Goal: Task Accomplishment & Management: Use online tool/utility

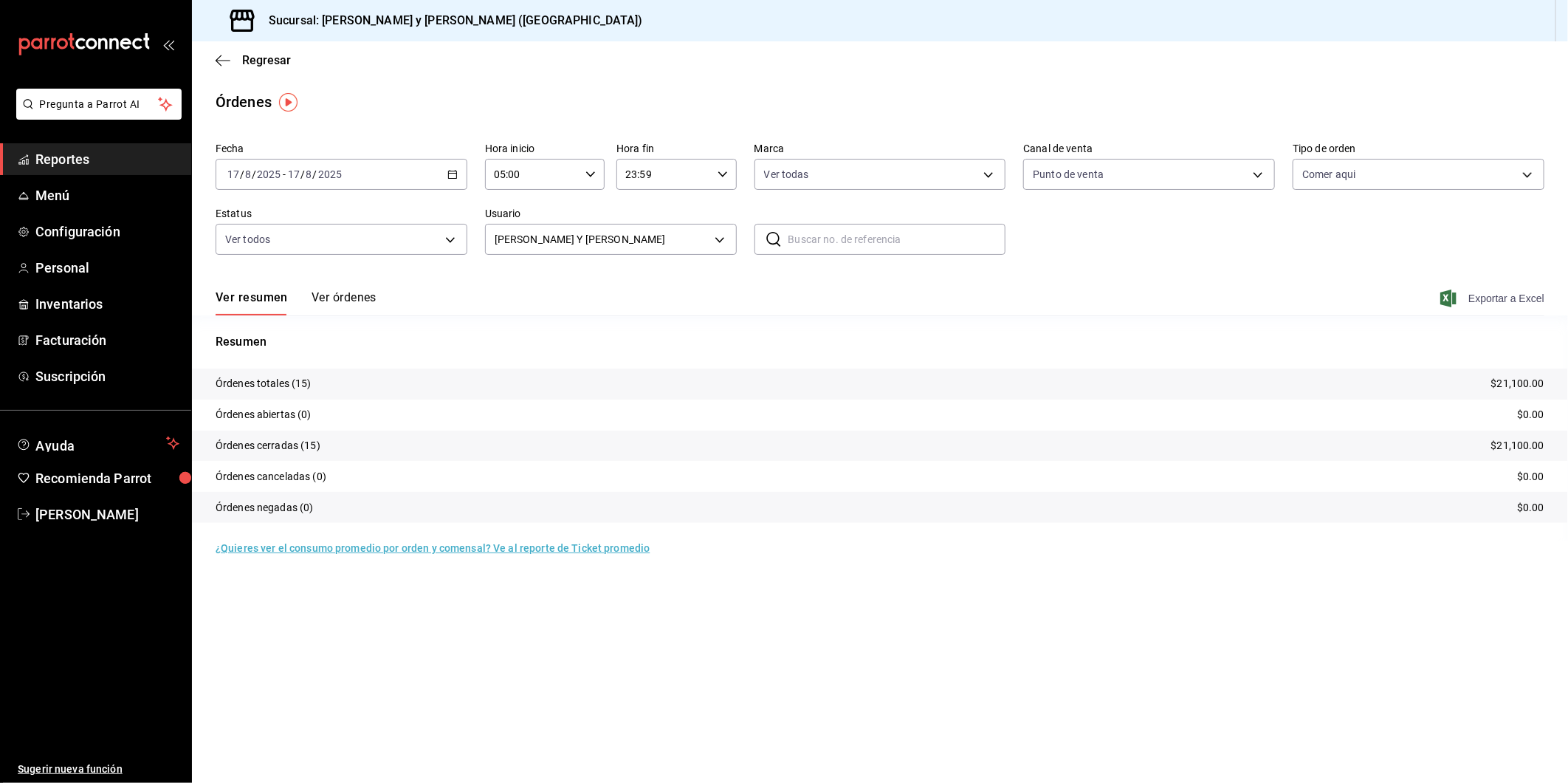
click at [1455, 301] on icon "button" at bounding box center [1448, 298] width 17 height 17
click at [715, 245] on body "Pregunta a Parrot AI Reportes Menú Configuración Personal Inventarios Facturaci…" at bounding box center [784, 392] width 1568 height 783
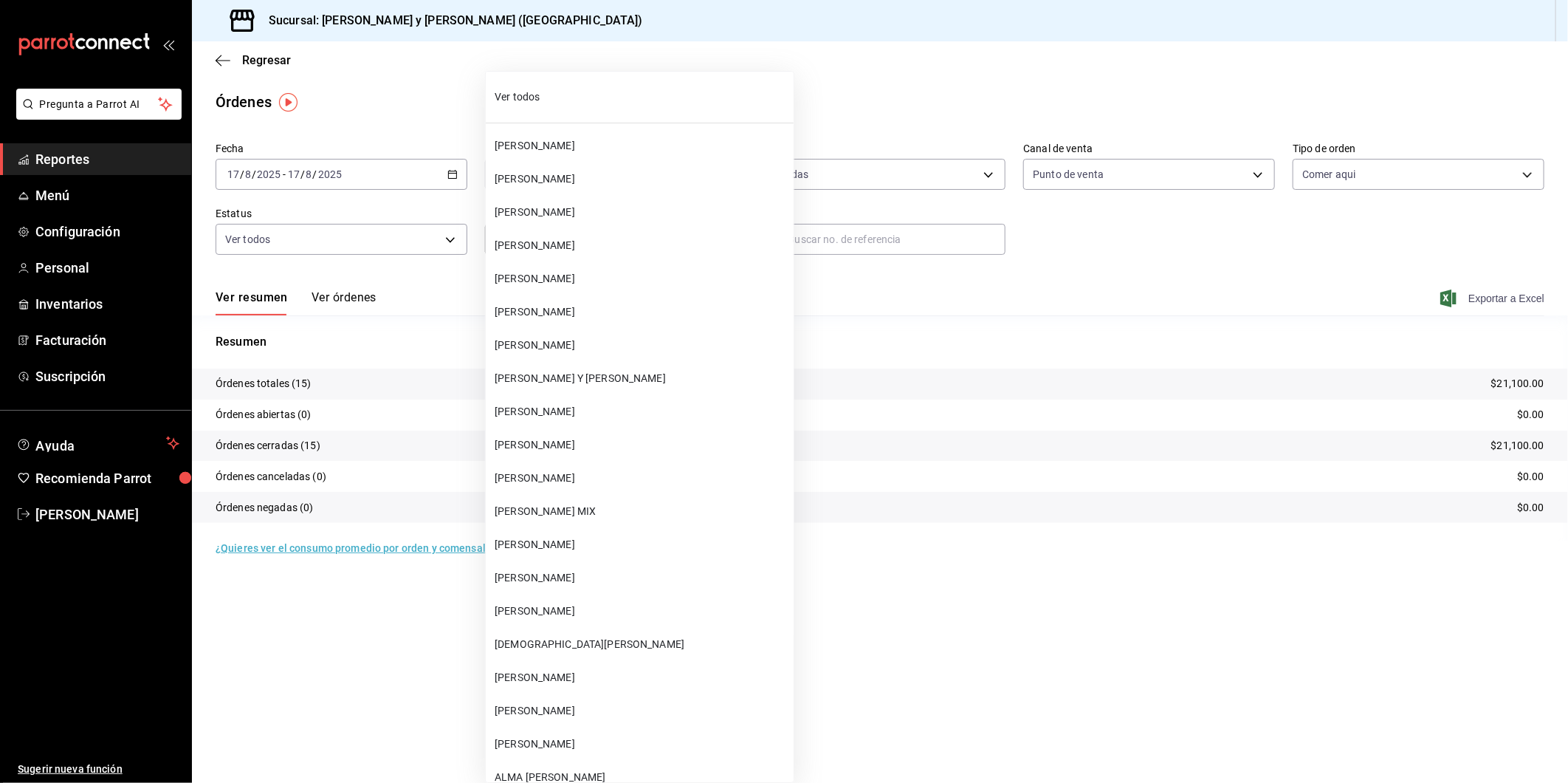
click at [722, 239] on div at bounding box center [784, 392] width 1568 height 783
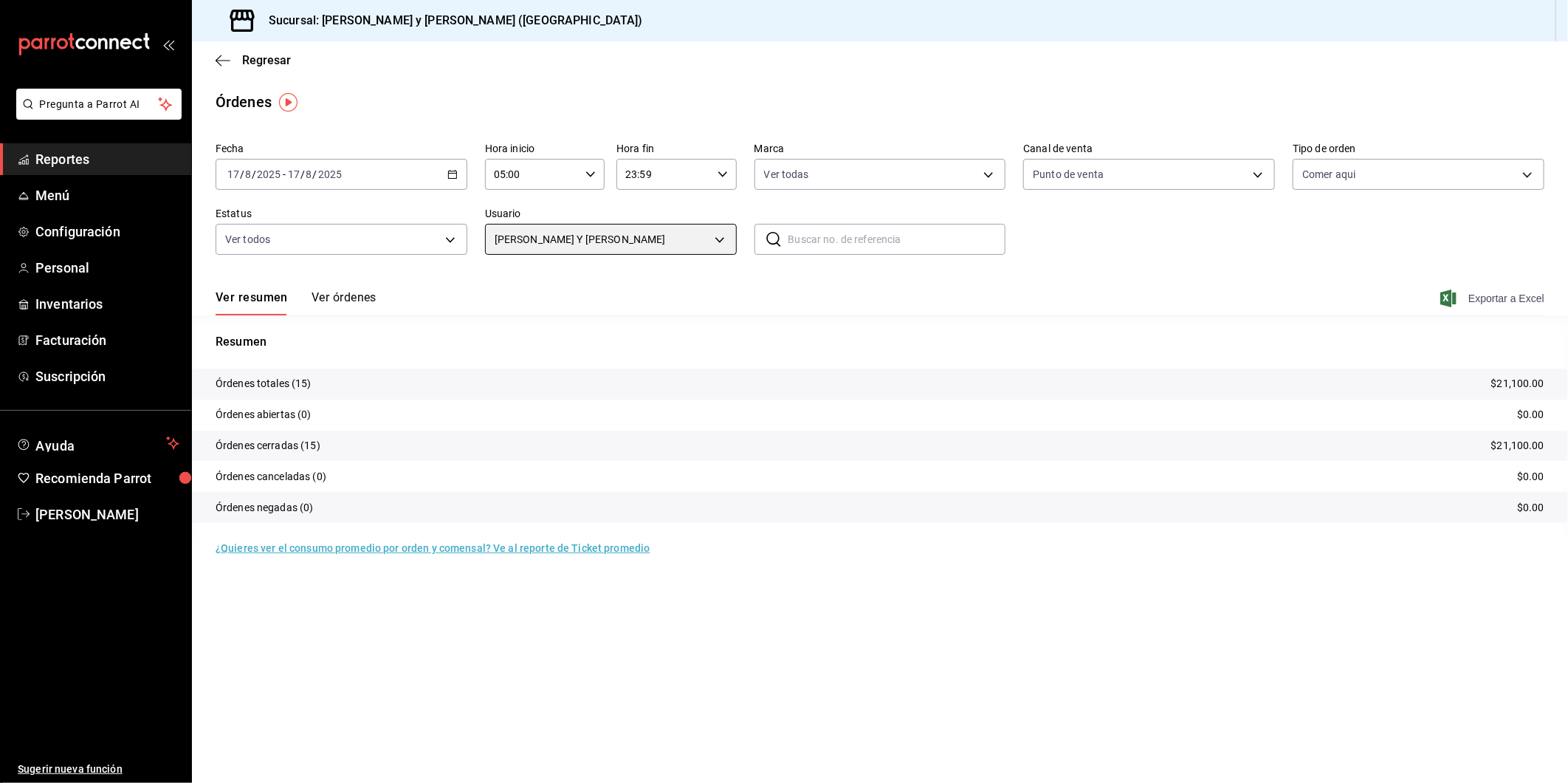
scroll to position [5439, 0]
click at [724, 245] on body "Pregunta a Parrot AI Reportes Menú Configuración Personal Inventarios Facturaci…" at bounding box center [784, 392] width 1568 height 783
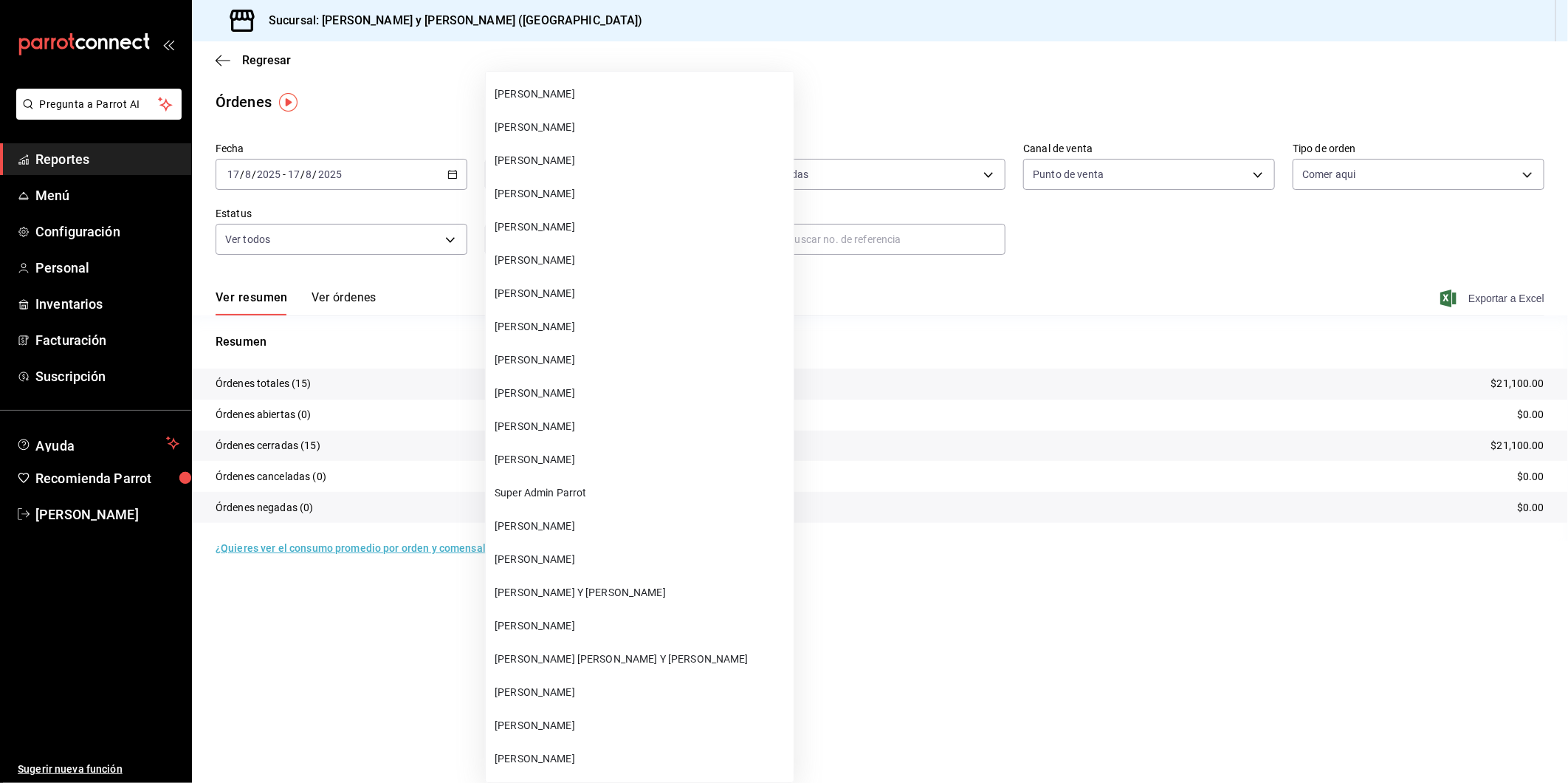
scroll to position [53926, 0]
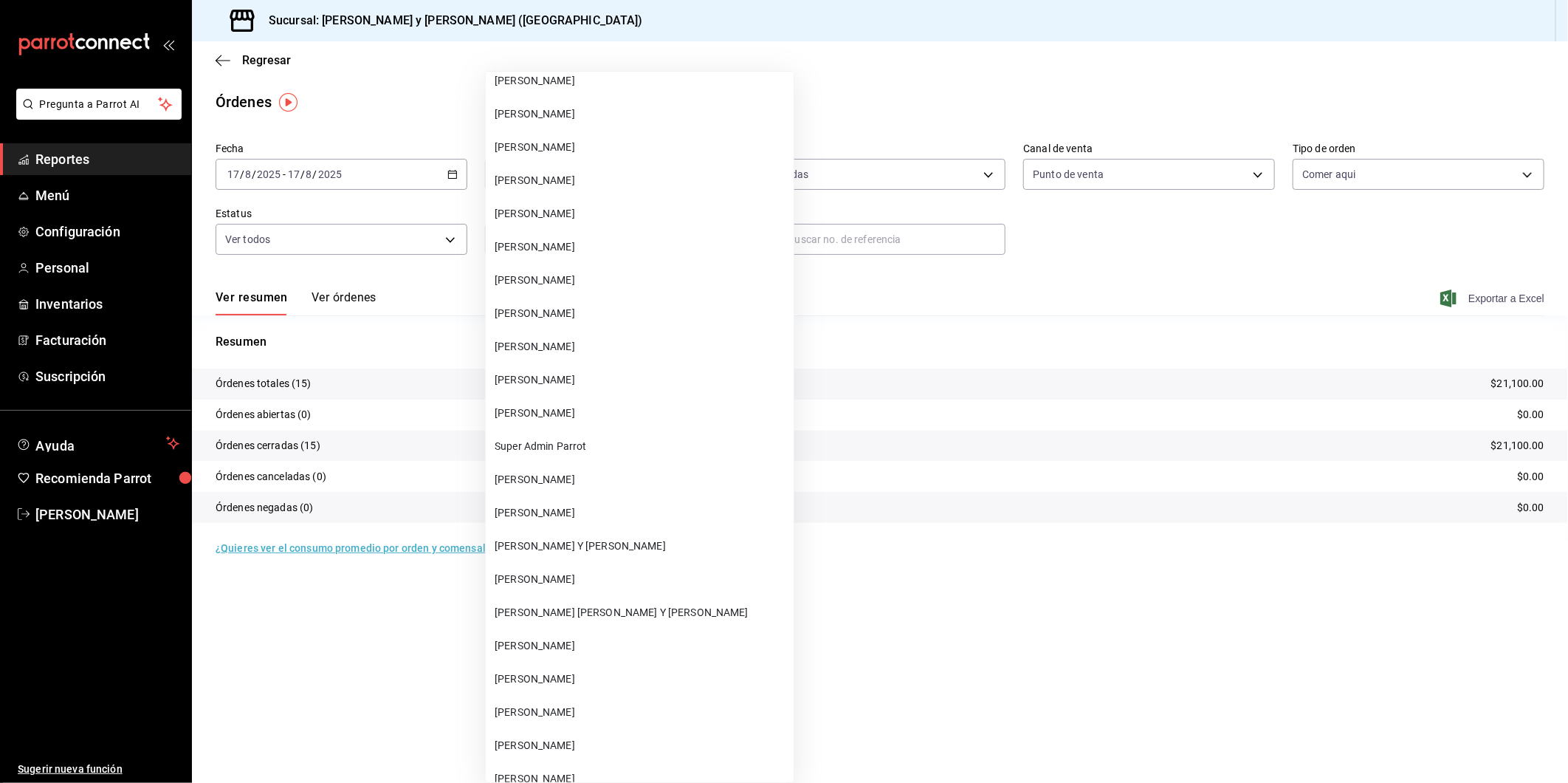
click at [584, 605] on span "[PERSON_NAME] [PERSON_NAME] Y [PERSON_NAME]" at bounding box center [641, 613] width 293 height 16
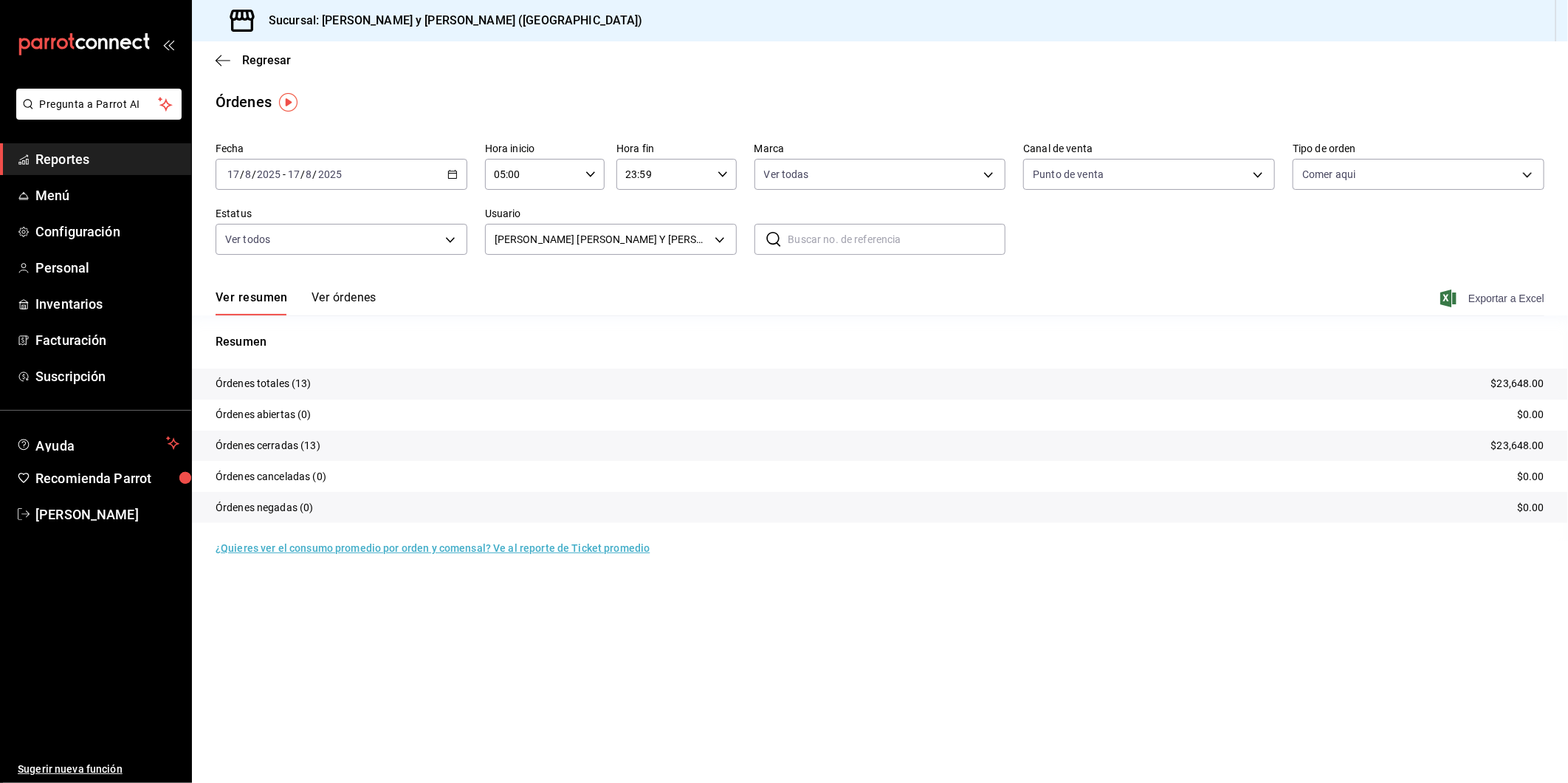
click at [1537, 296] on span "Exportar a Excel" at bounding box center [1494, 298] width 101 height 17
click at [721, 242] on body "Pregunta a Parrot AI Reportes Menú Configuración Personal Inventarios Facturaci…" at bounding box center [784, 392] width 1568 height 783
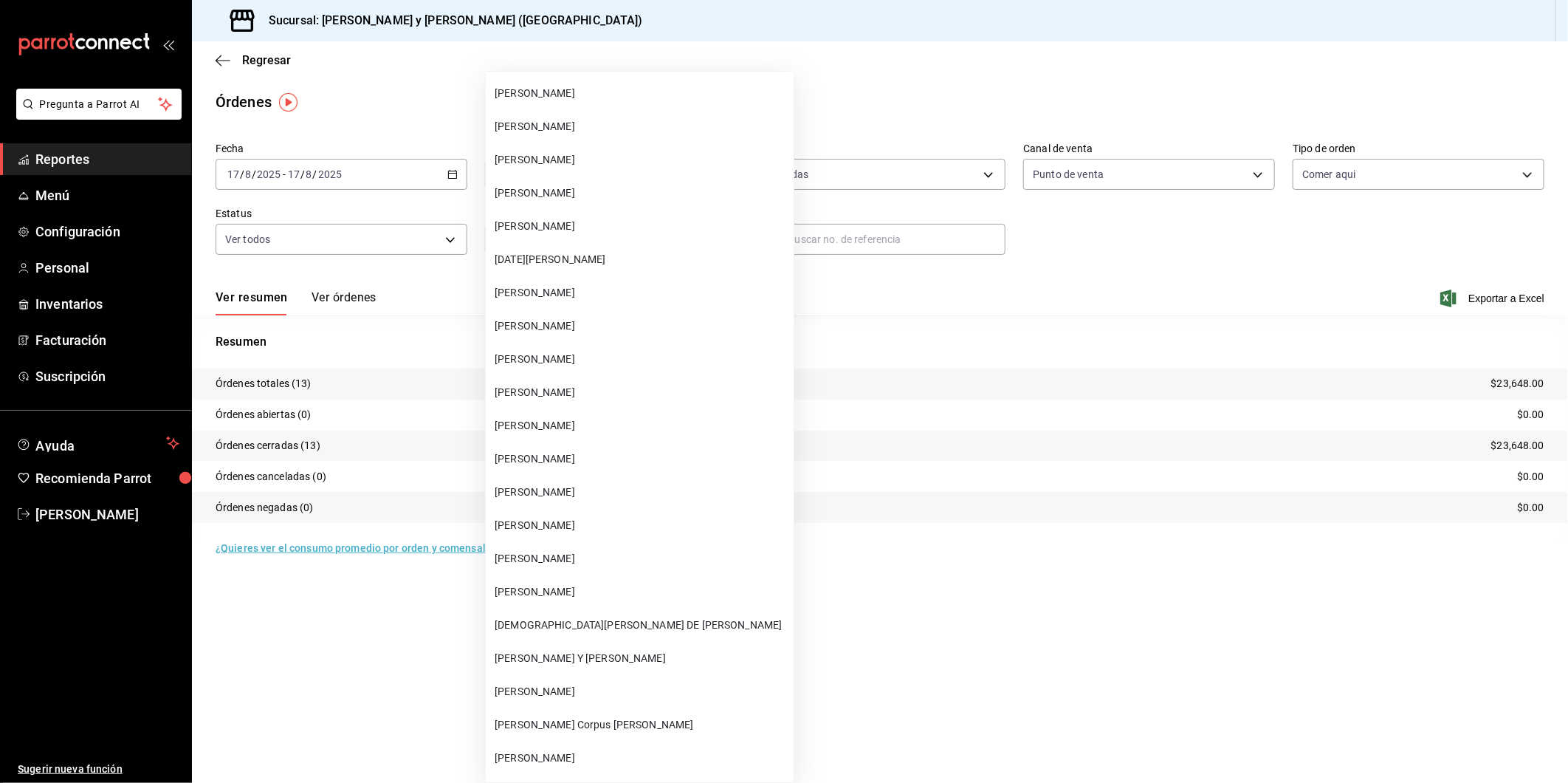
scroll to position [55443, 0]
click at [614, 650] on span "[PERSON_NAME] Y [PERSON_NAME]" at bounding box center [641, 657] width 293 height 16
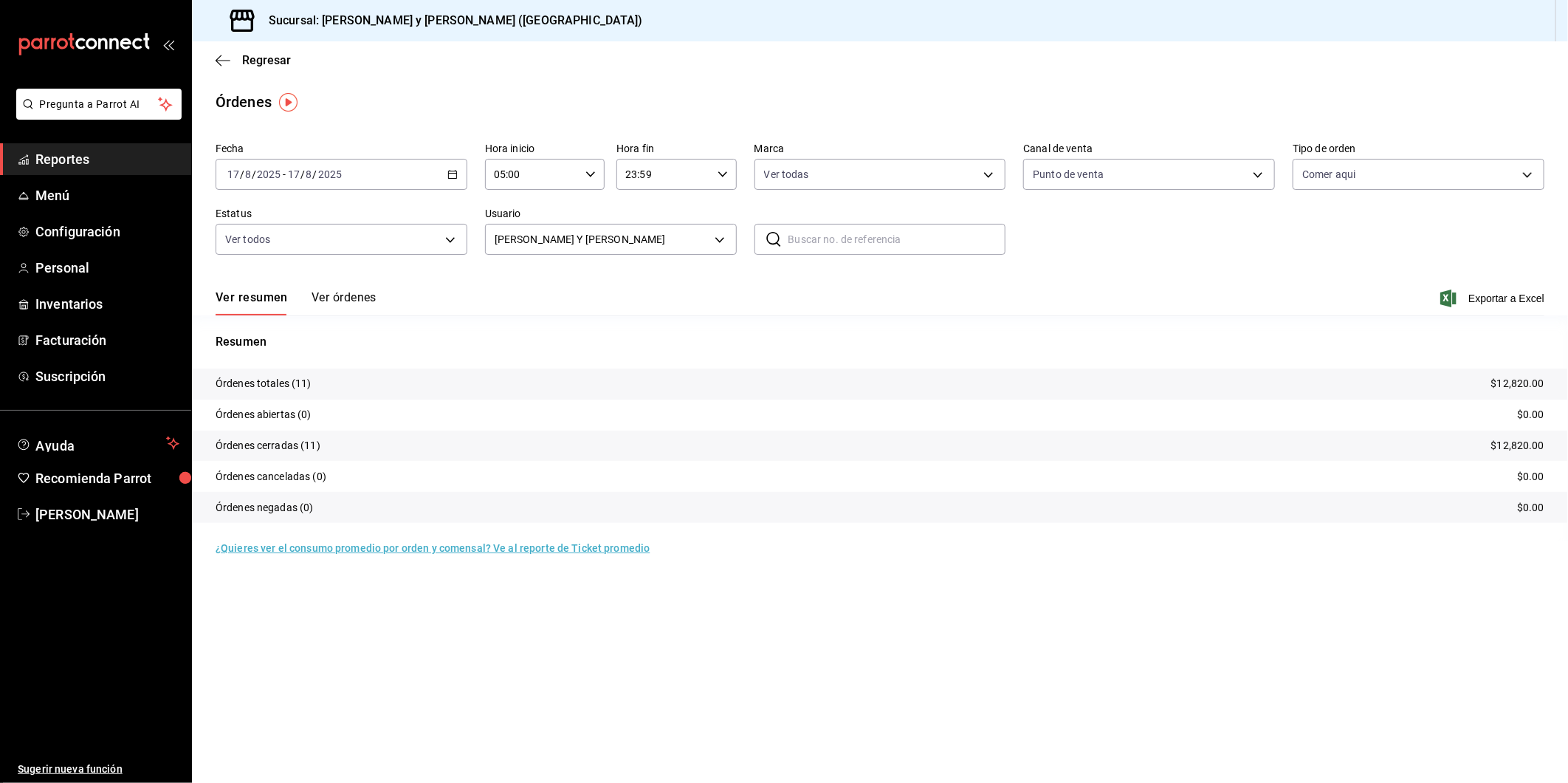
click at [1507, 298] on span "Exportar a Excel" at bounding box center [1494, 298] width 101 height 17
click at [718, 239] on body "Pregunta a Parrot AI Reportes Menú Configuración Personal Inventarios Facturaci…" at bounding box center [784, 392] width 1568 height 783
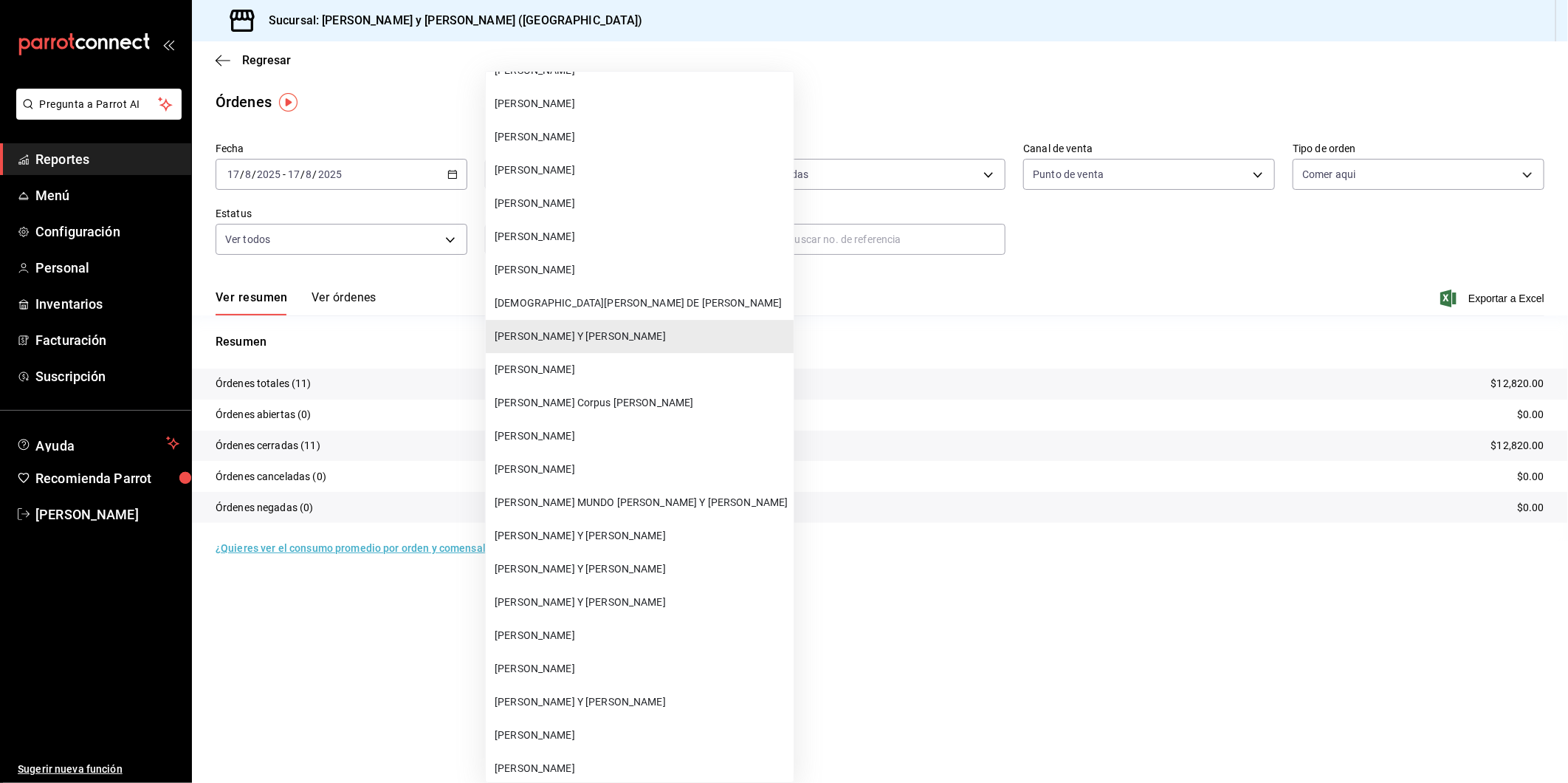
scroll to position [55773, 0]
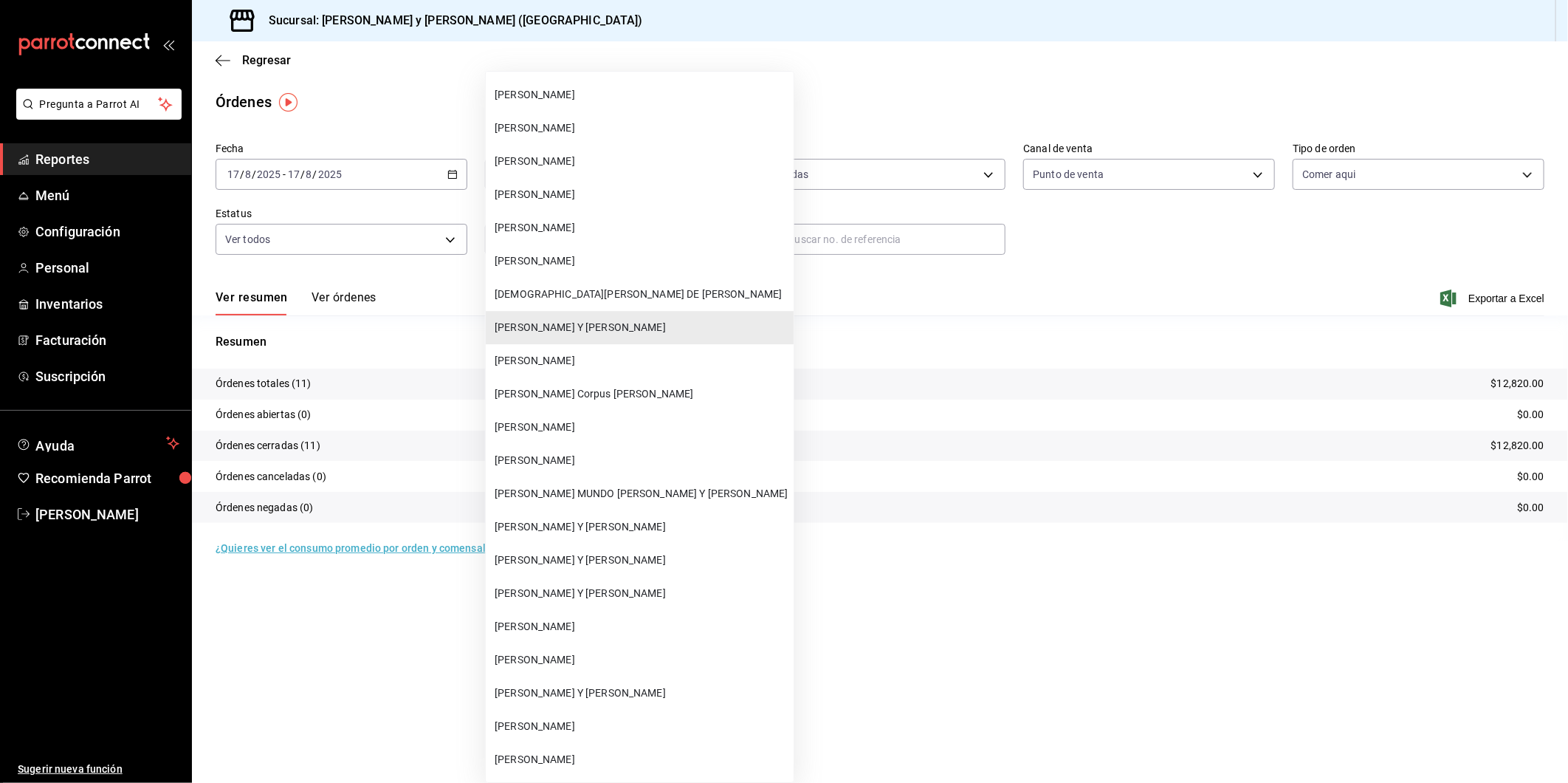
click at [564, 477] on li "[PERSON_NAME] MUNDO [PERSON_NAME] Y [PERSON_NAME]" at bounding box center [639, 494] width 308 height 33
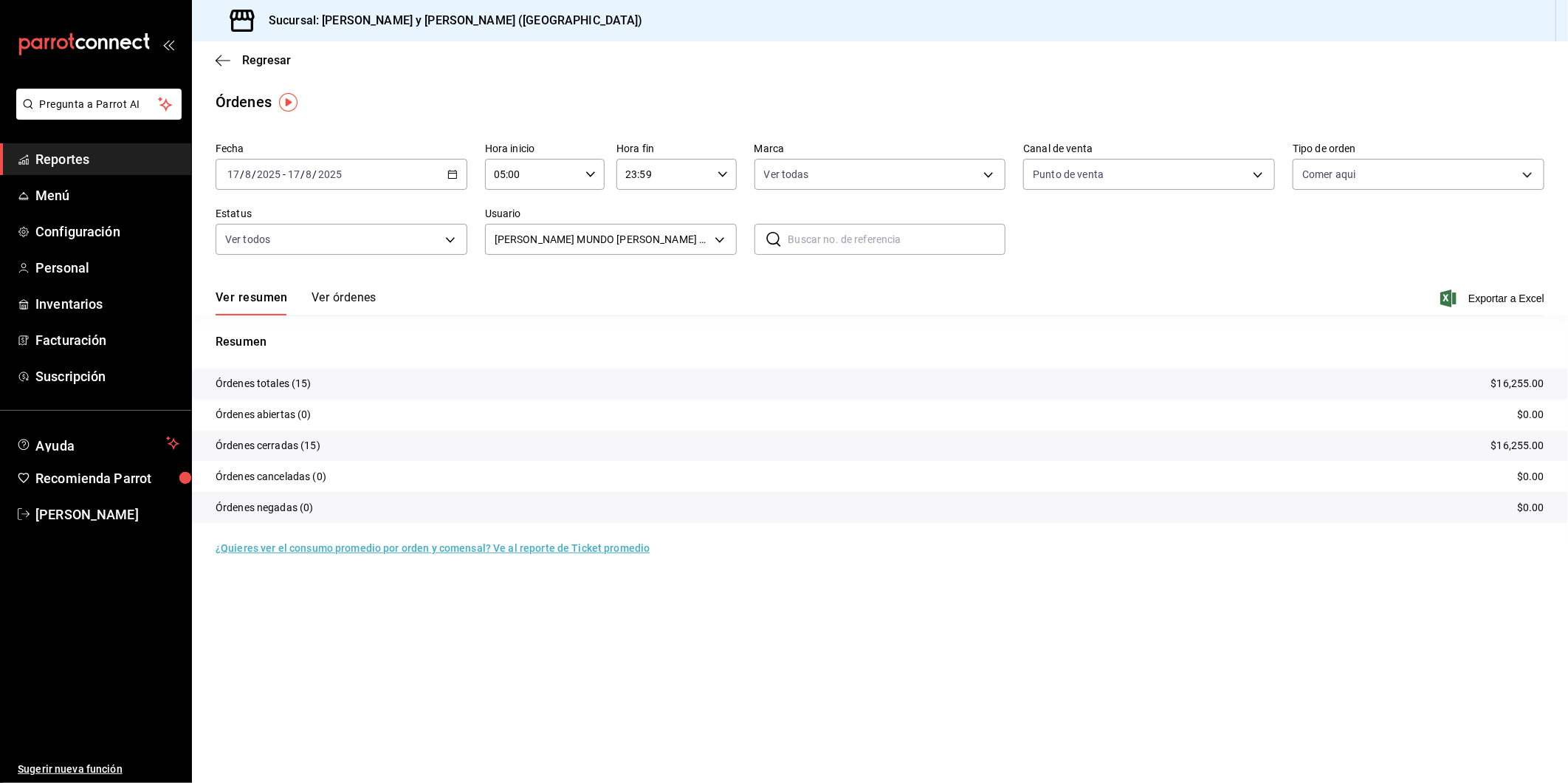
click at [1452, 294] on icon "button" at bounding box center [1448, 298] width 17 height 17
click at [718, 246] on body "Pregunta a Parrot AI Reportes Menú Configuración Personal Inventarios Facturaci…" at bounding box center [784, 392] width 1568 height 783
click at [718, 238] on body "Pregunta a Parrot AI Reportes Menú Configuración Personal Inventarios Facturaci…" at bounding box center [784, 392] width 1568 height 783
click at [716, 242] on body "Pregunta a Parrot AI Reportes Menú Configuración Personal Inventarios Facturaci…" at bounding box center [784, 392] width 1568 height 783
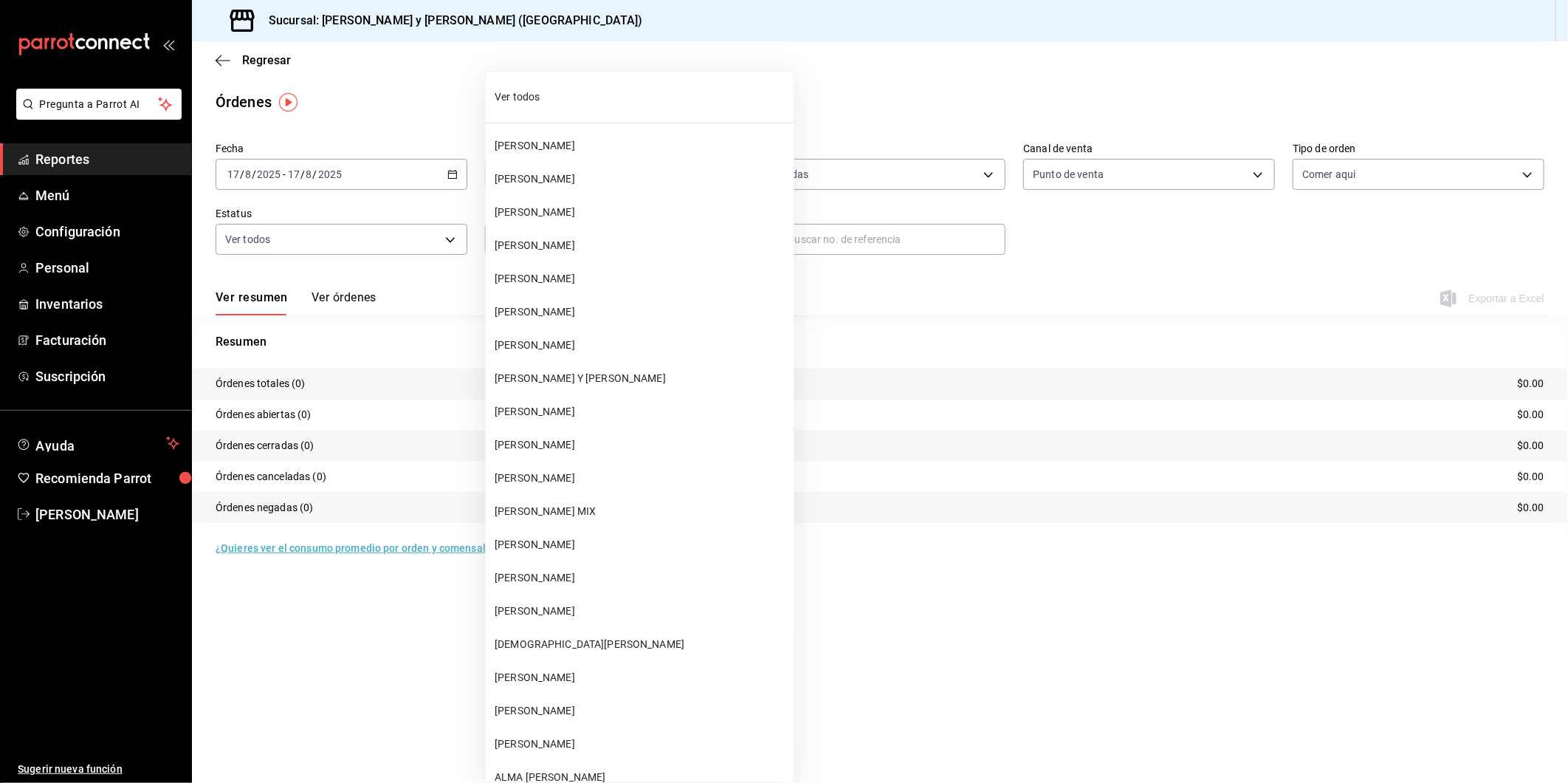
scroll to position [55575, 0]
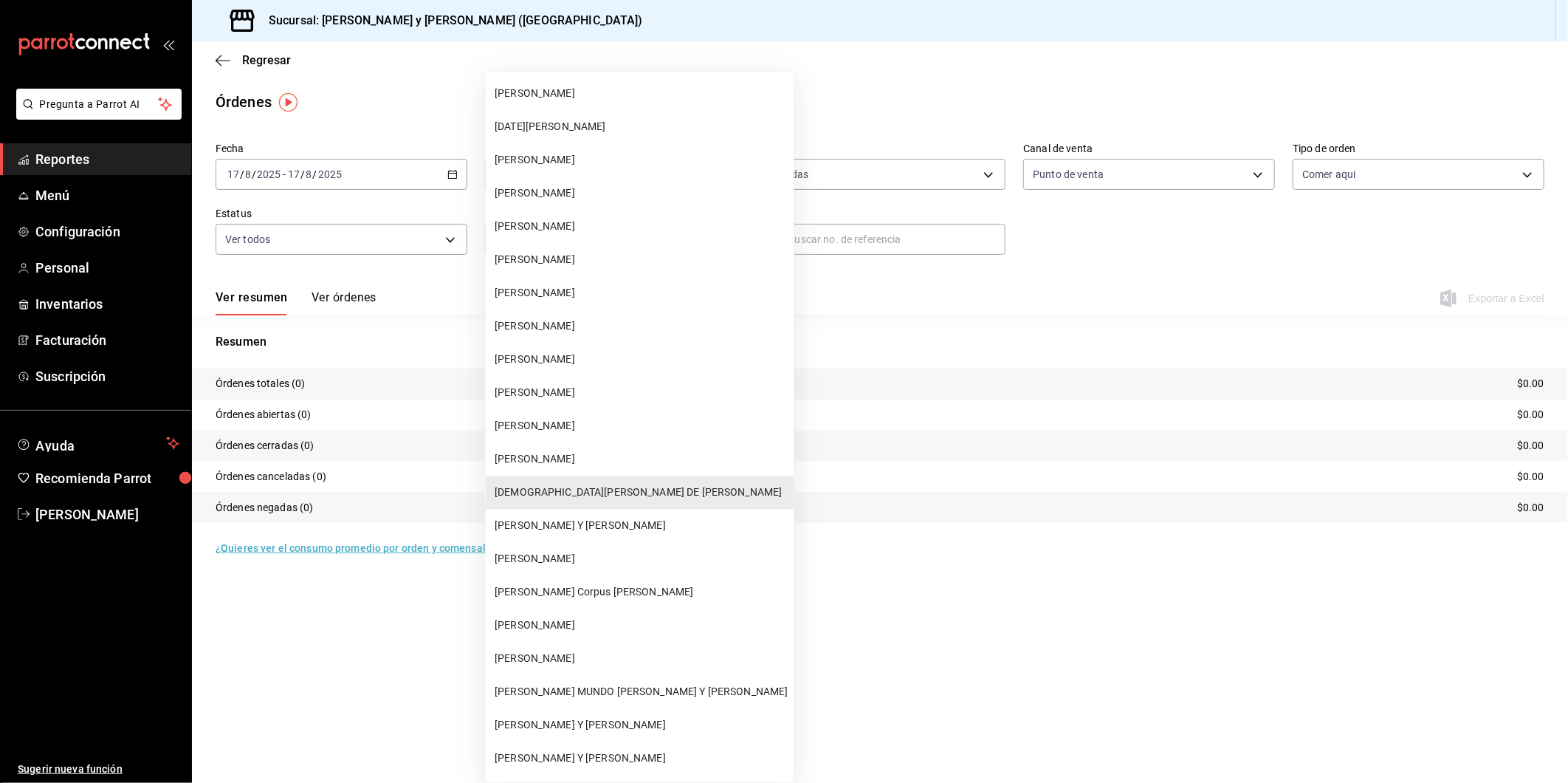
click at [574, 717] on span "[PERSON_NAME] Y [PERSON_NAME]" at bounding box center [641, 725] width 293 height 16
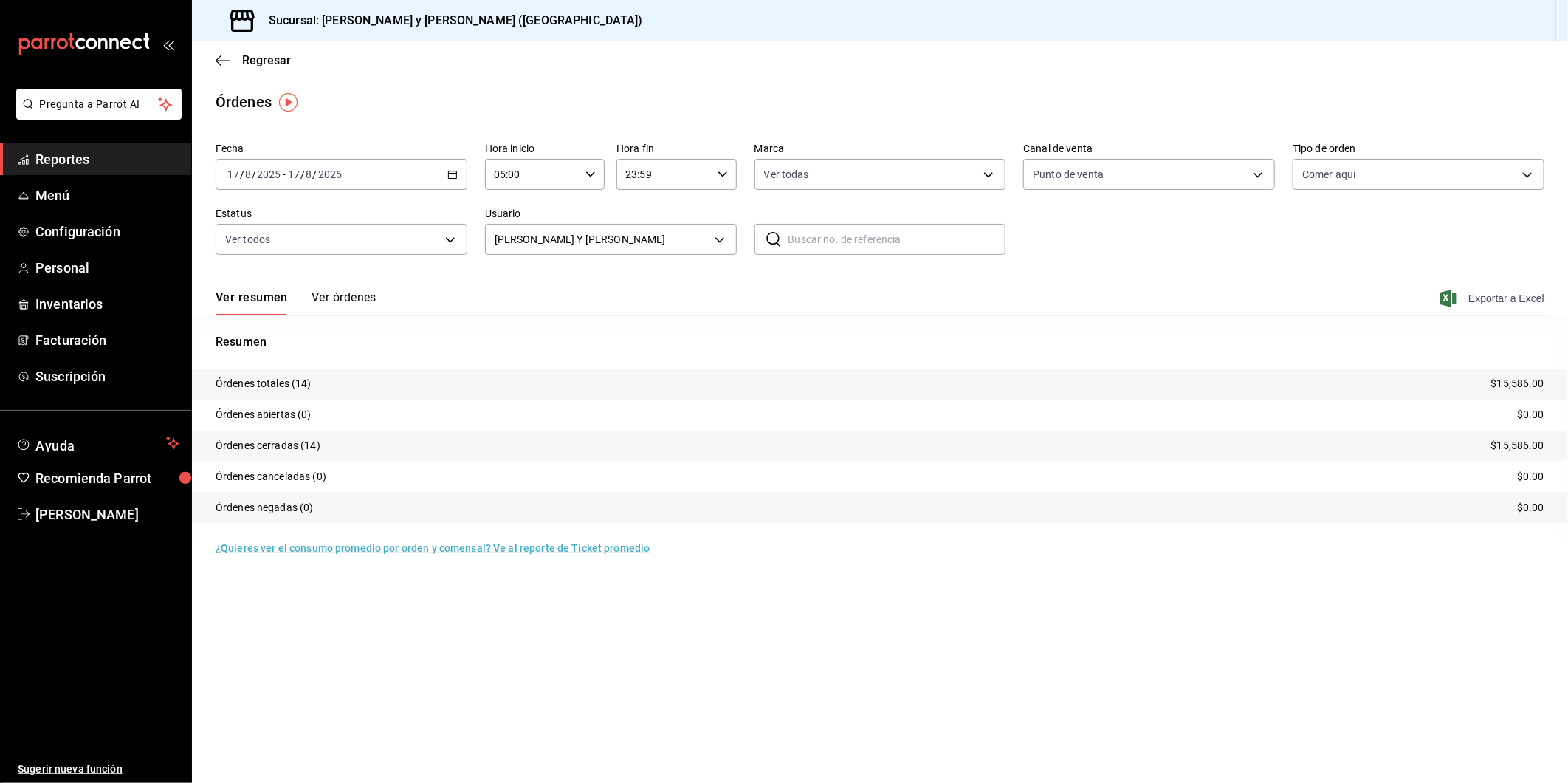
click at [1473, 301] on span "Exportar a Excel" at bounding box center [1494, 298] width 101 height 17
click at [721, 241] on body "Pregunta a Parrot AI Reportes Menú Configuración Personal Inventarios Facturaci…" at bounding box center [784, 392] width 1568 height 783
click at [722, 243] on body "Pregunta a Parrot AI Reportes Menú Configuración Personal Inventarios Facturaci…" at bounding box center [784, 392] width 1568 height 783
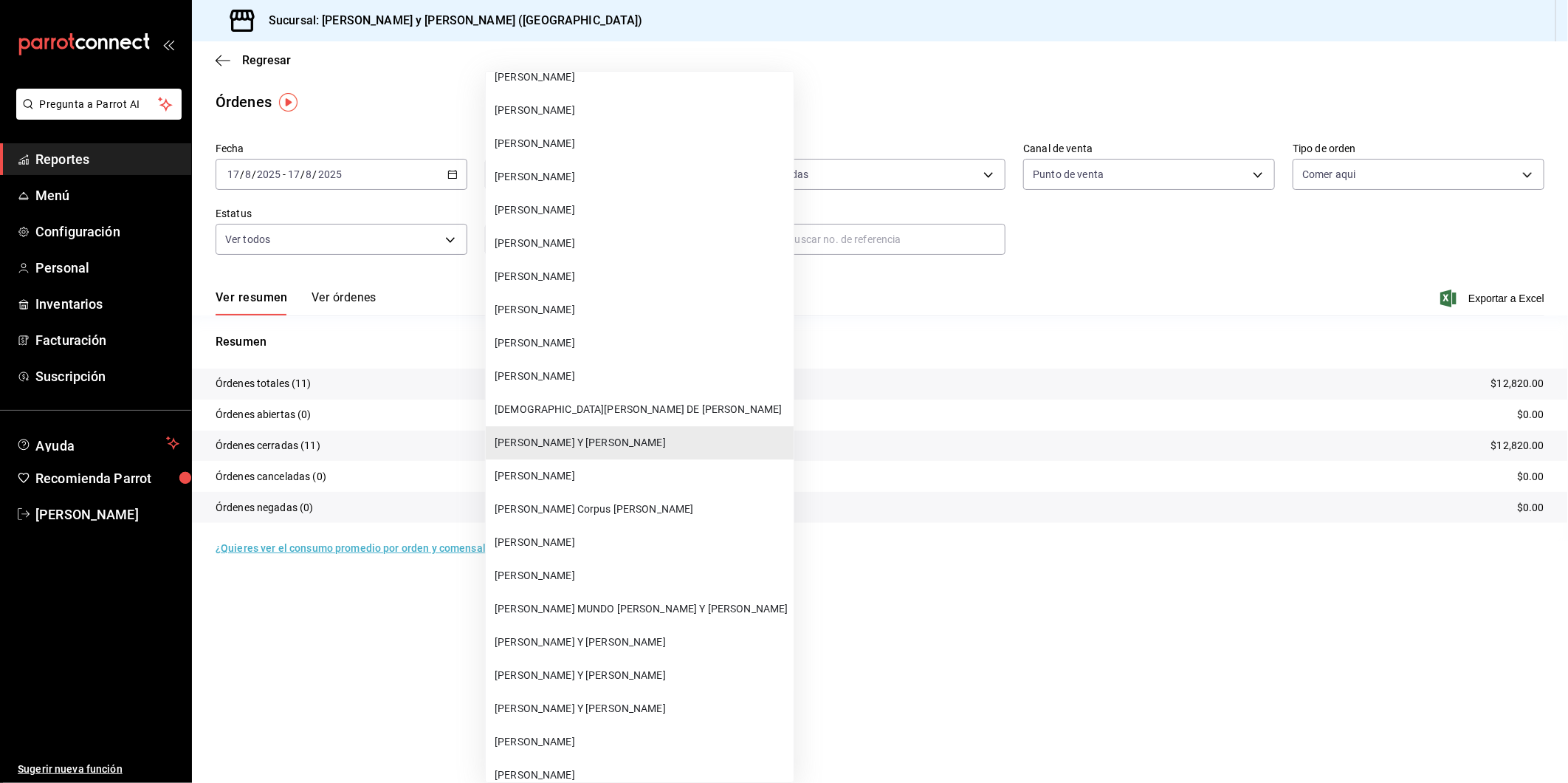
scroll to position [55691, 0]
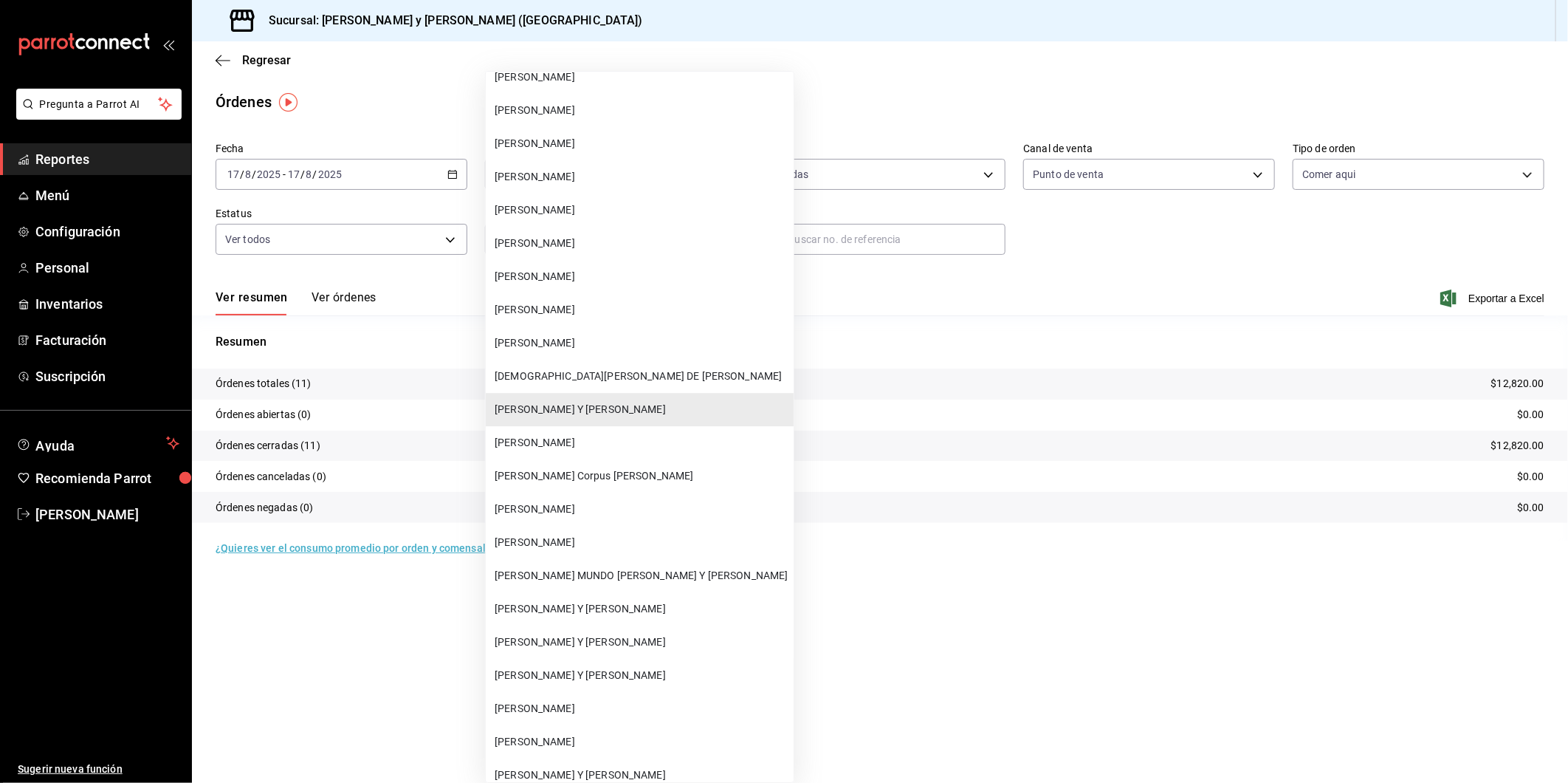
click at [556, 634] on span "[PERSON_NAME] Y [PERSON_NAME]" at bounding box center [641, 642] width 293 height 16
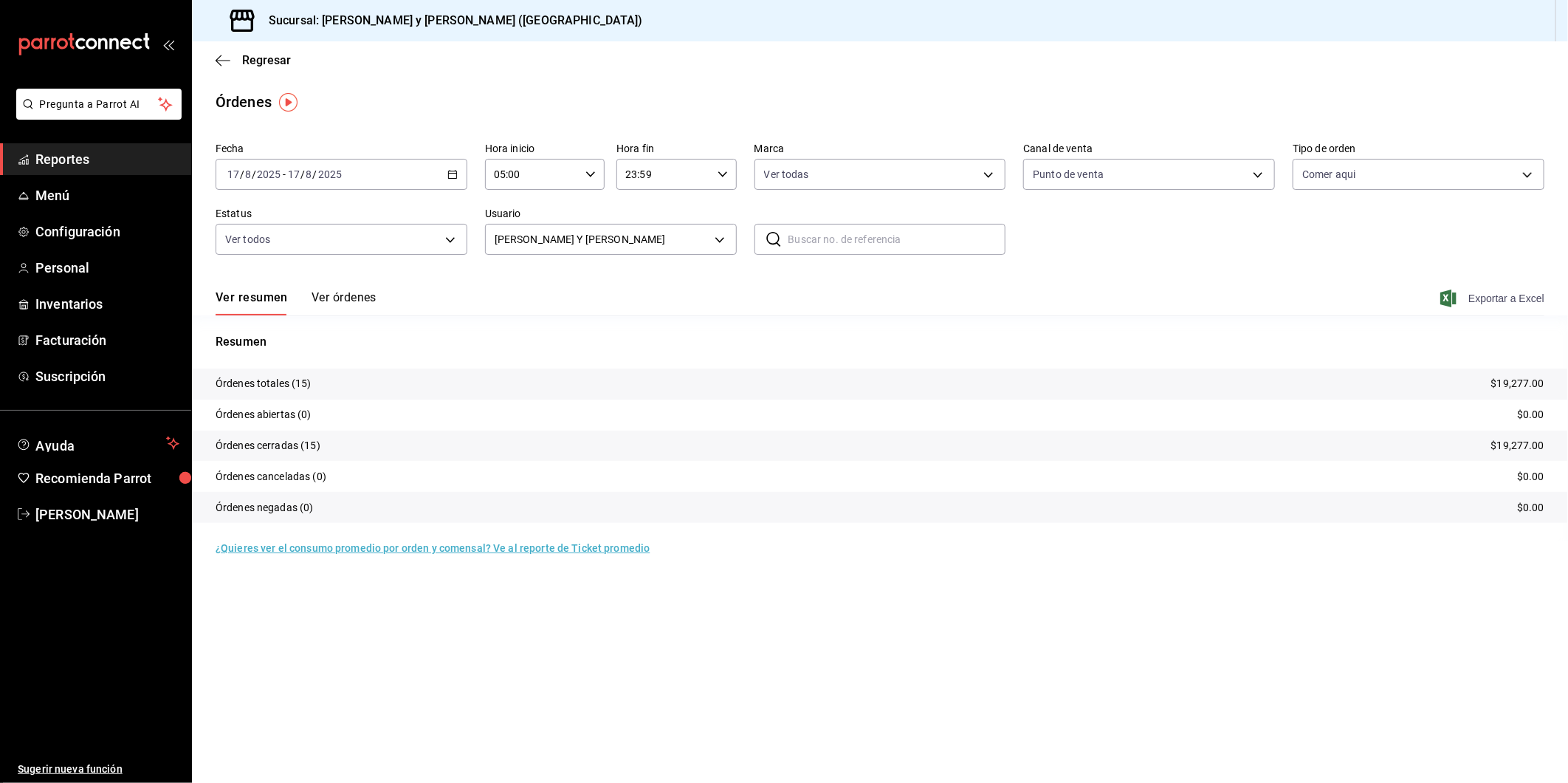
click at [1501, 302] on span "Exportar a Excel" at bounding box center [1494, 298] width 101 height 17
click at [720, 242] on body "Pregunta a Parrot AI Reportes Menú Configuración Personal Inventarios Facturaci…" at bounding box center [784, 392] width 1568 height 783
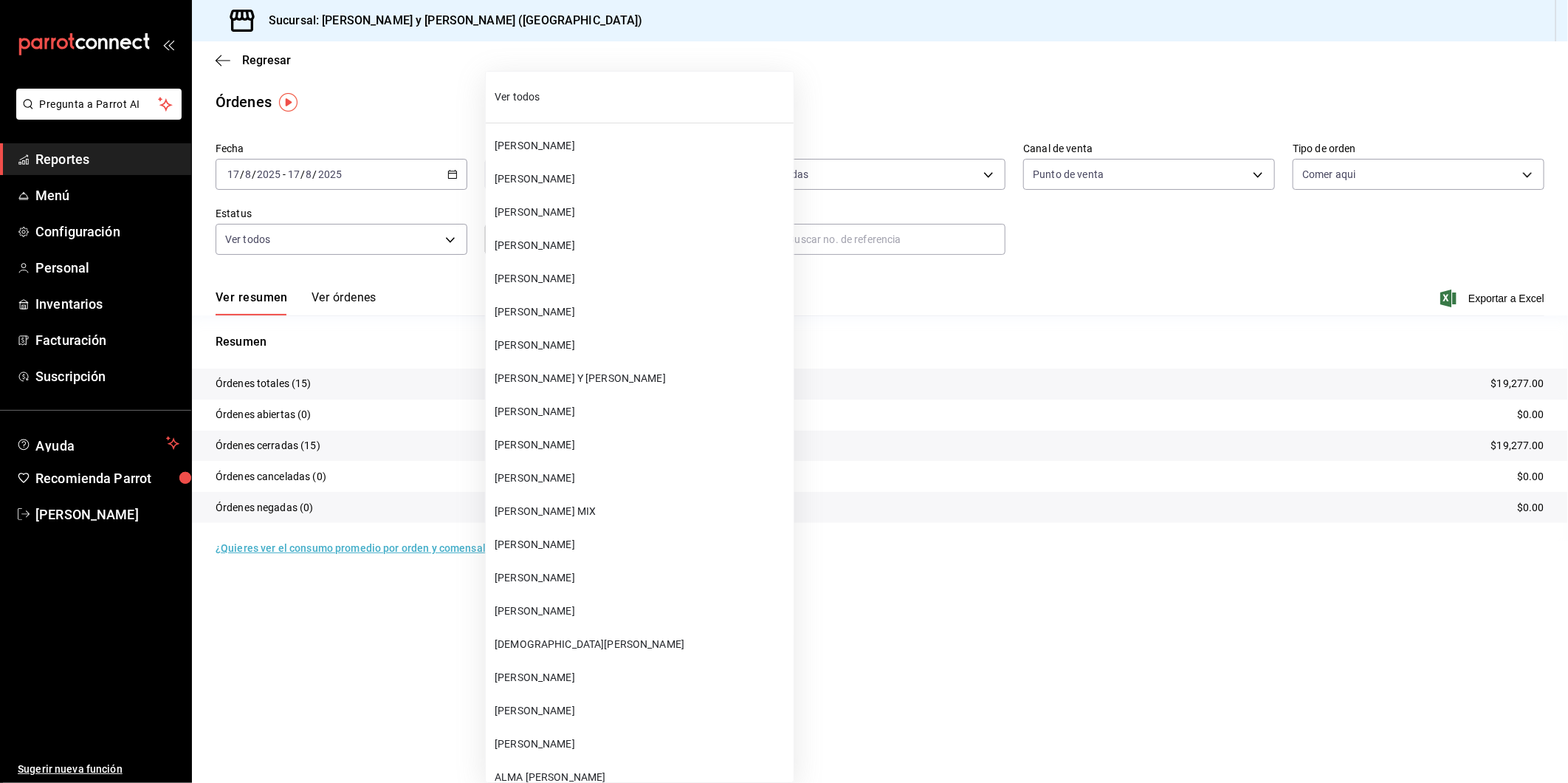
scroll to position [55841, 0]
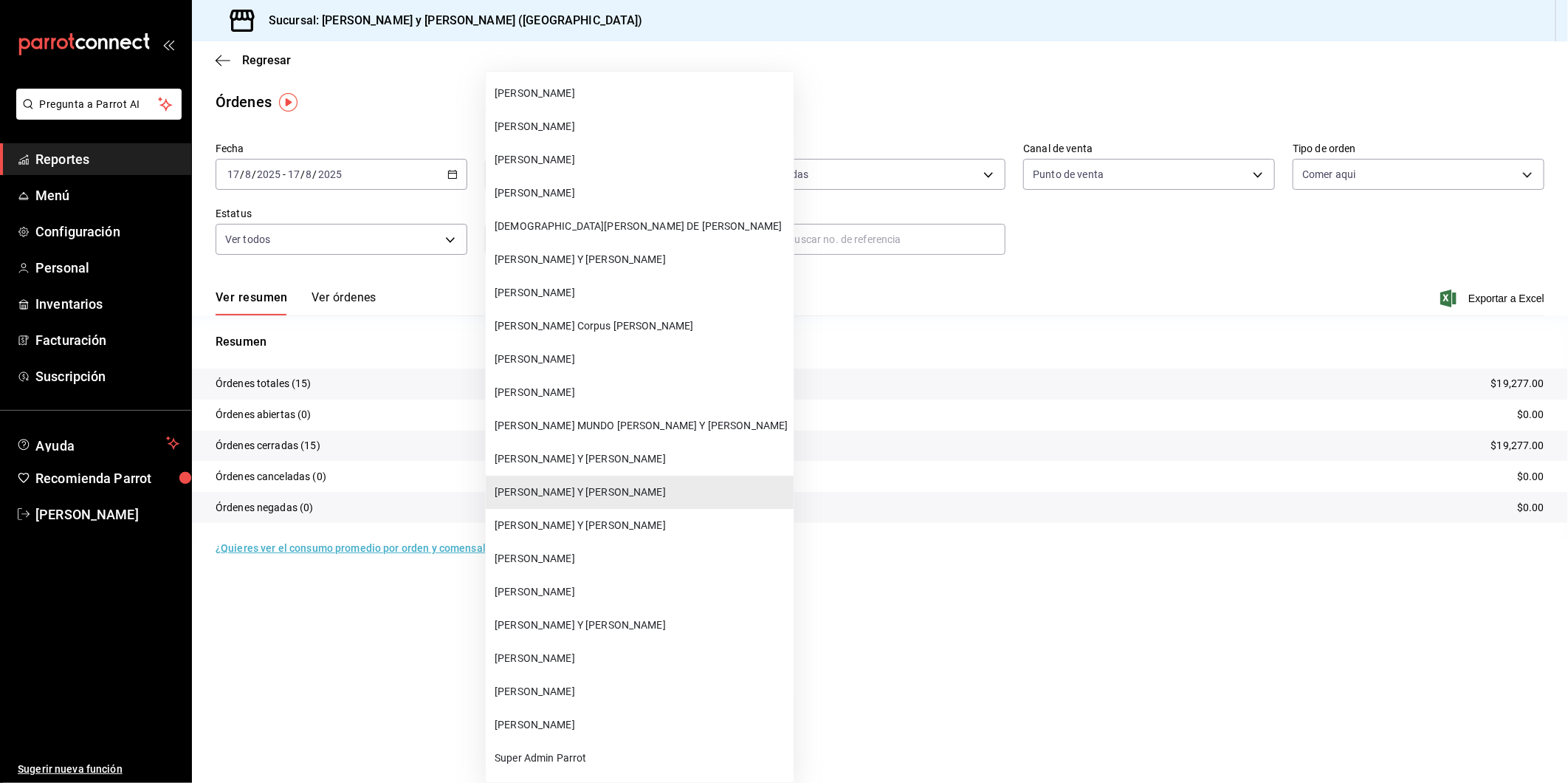
click at [557, 518] on span "[PERSON_NAME] Y [PERSON_NAME]" at bounding box center [641, 526] width 293 height 16
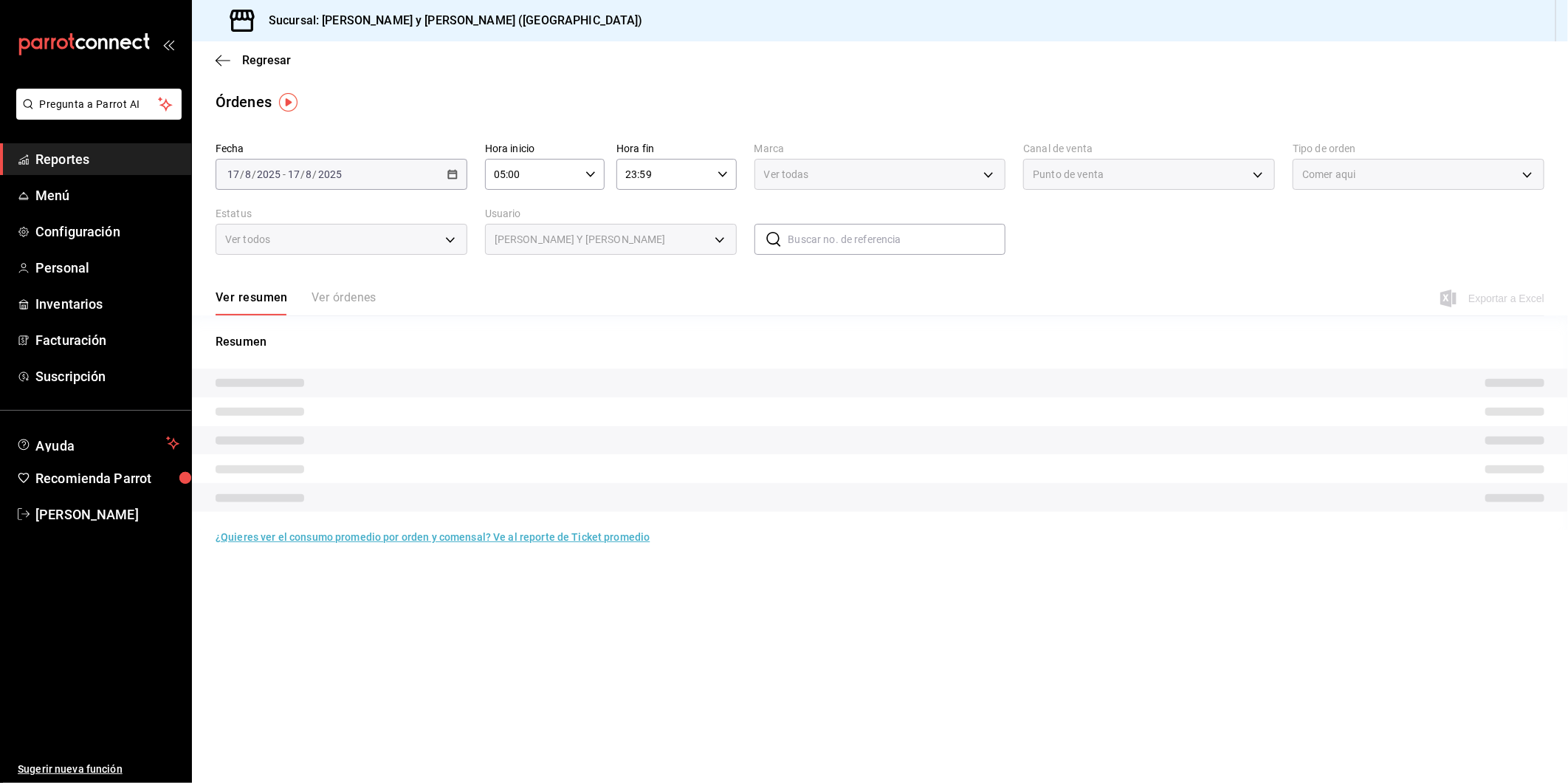
click at [1469, 298] on span "Exportar a Excel" at bounding box center [1494, 298] width 101 height 17
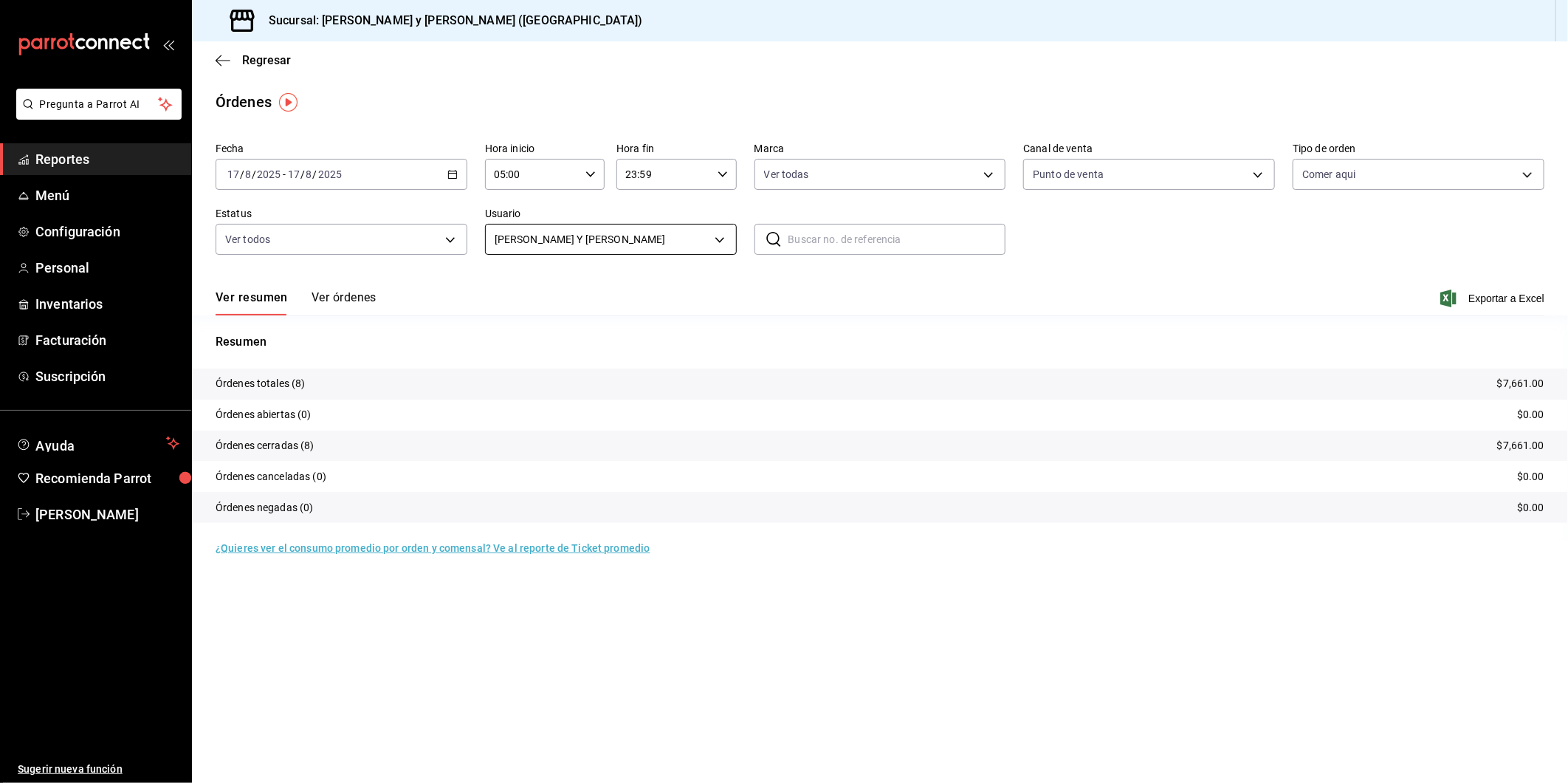
click at [715, 241] on body "Pregunta a Parrot AI Reportes Menú Configuración Personal Inventarios Facturaci…" at bounding box center [784, 392] width 1568 height 783
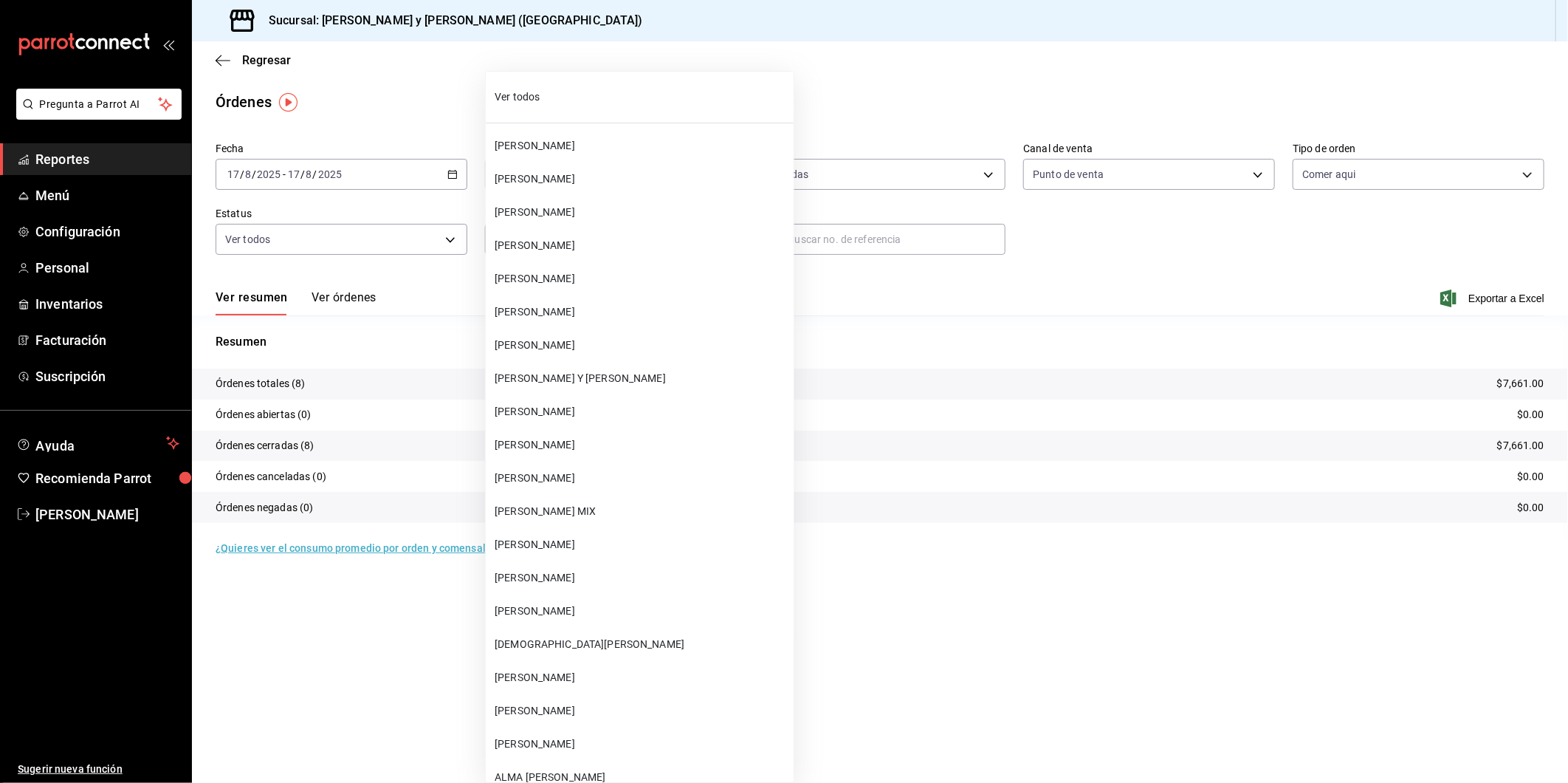
scroll to position [55874, 0]
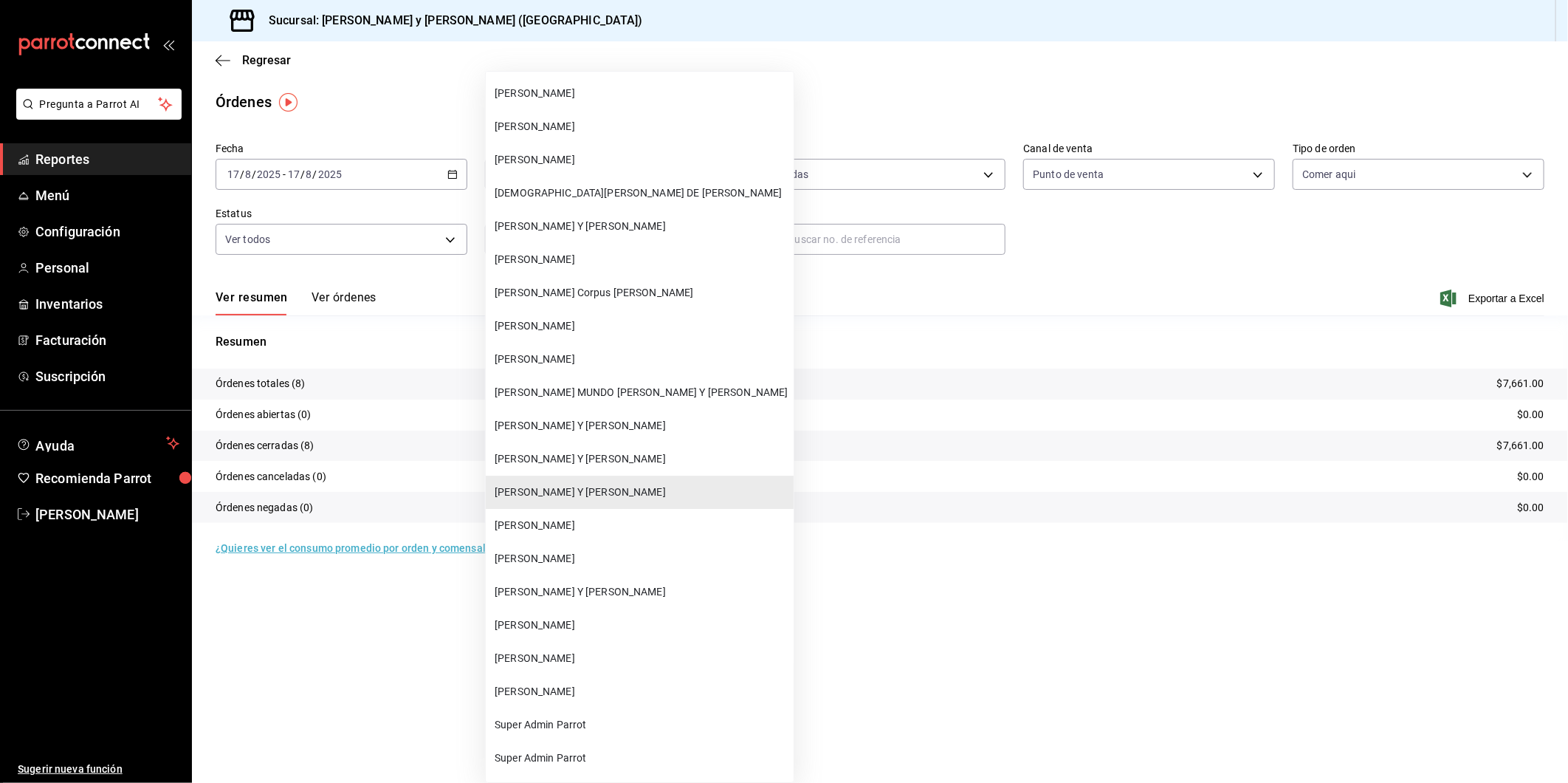
drag, startPoint x: 561, startPoint y: 524, endPoint x: 1516, endPoint y: 287, distance: 984.0
click at [562, 584] on span "[PERSON_NAME] Y [PERSON_NAME]" at bounding box center [641, 592] width 293 height 16
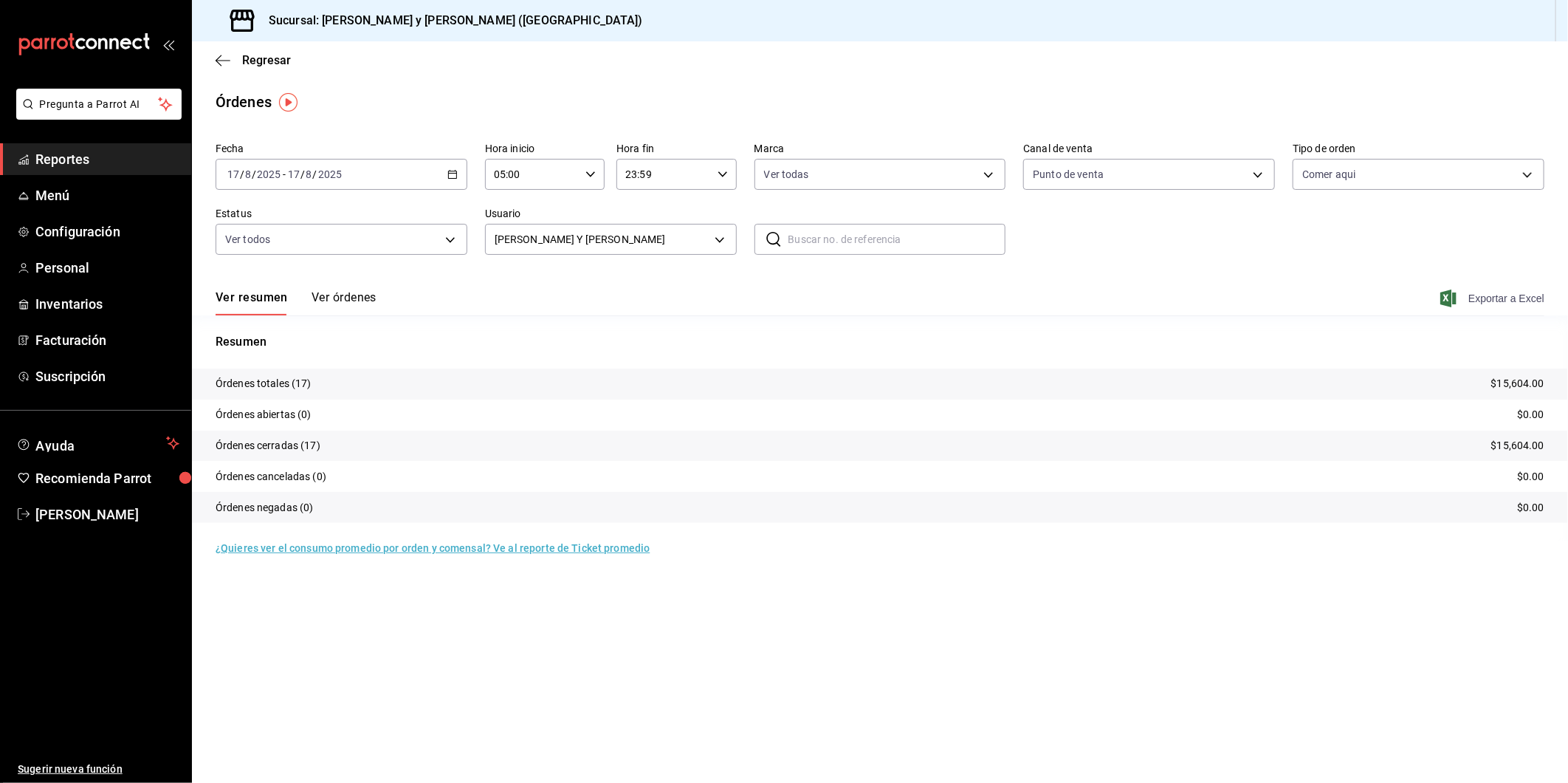
click at [1492, 296] on span "Exportar a Excel" at bounding box center [1494, 298] width 101 height 17
click at [721, 242] on body "Pregunta a Parrot AI Reportes Menú Configuración Personal Inventarios Facturaci…" at bounding box center [784, 392] width 1568 height 783
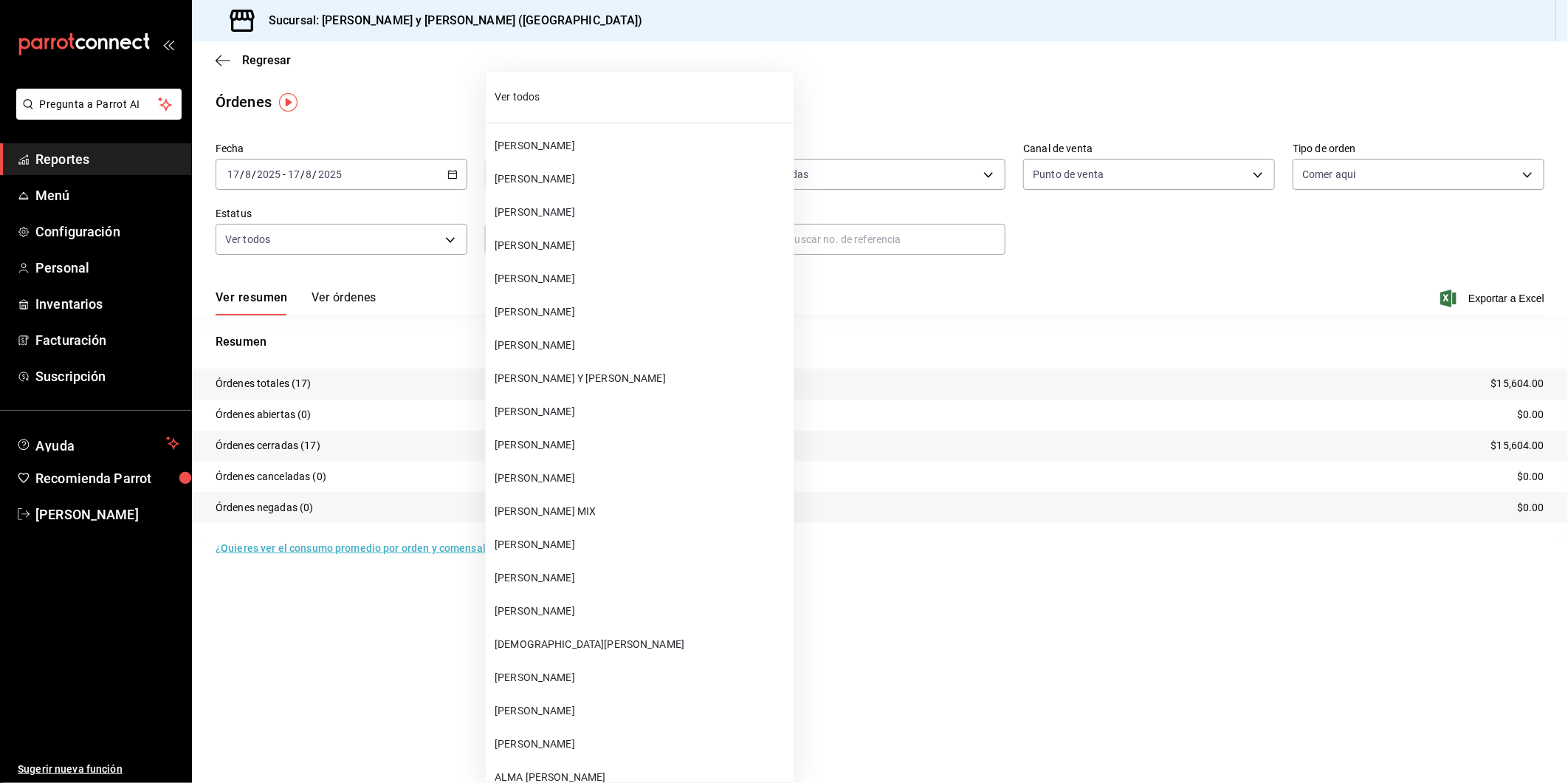
scroll to position [55974, 0]
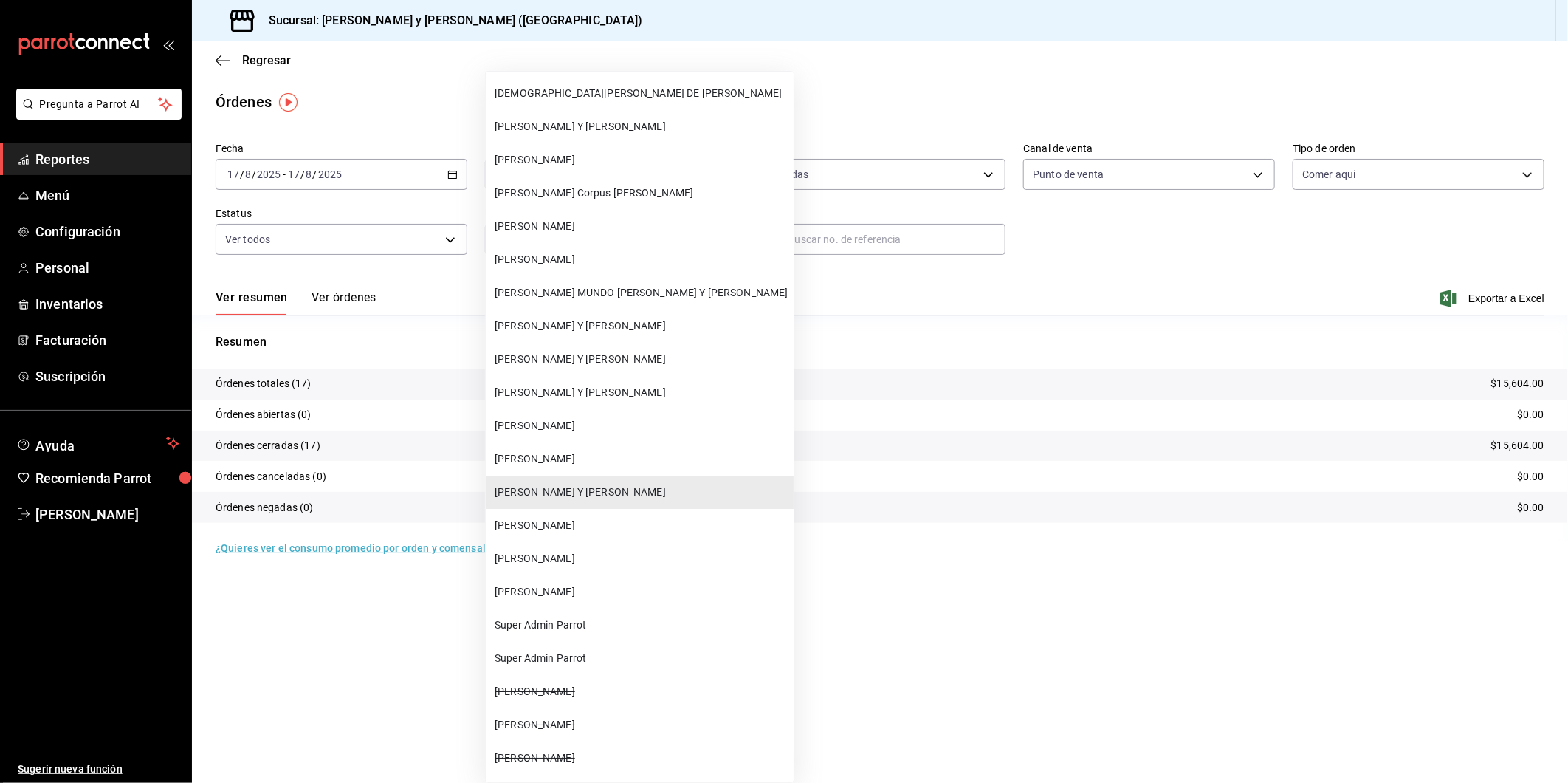
click at [580, 551] on span "[PERSON_NAME]" at bounding box center [641, 559] width 293 height 16
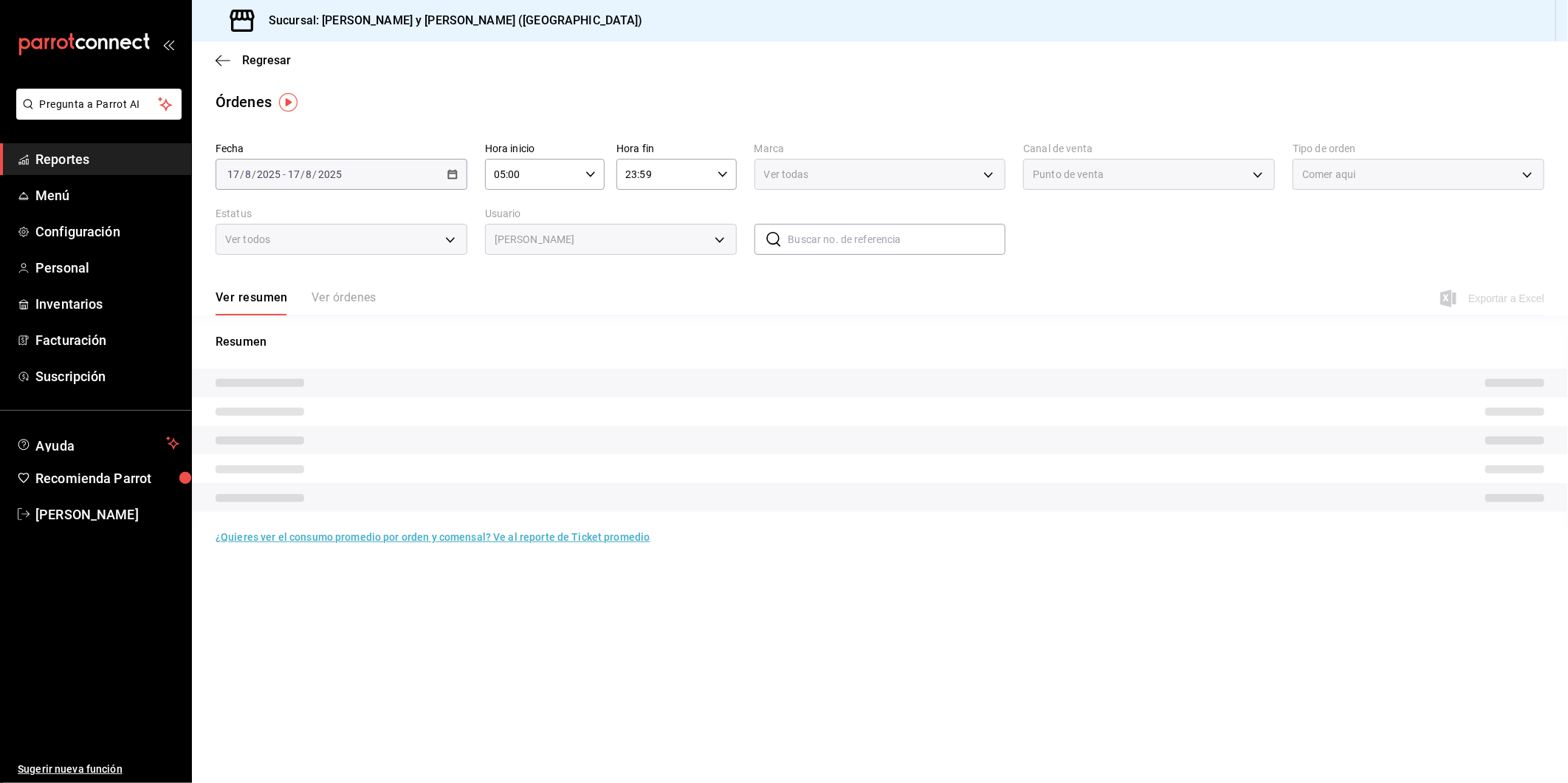
click at [1479, 299] on span "Exportar a Excel" at bounding box center [1494, 298] width 101 height 17
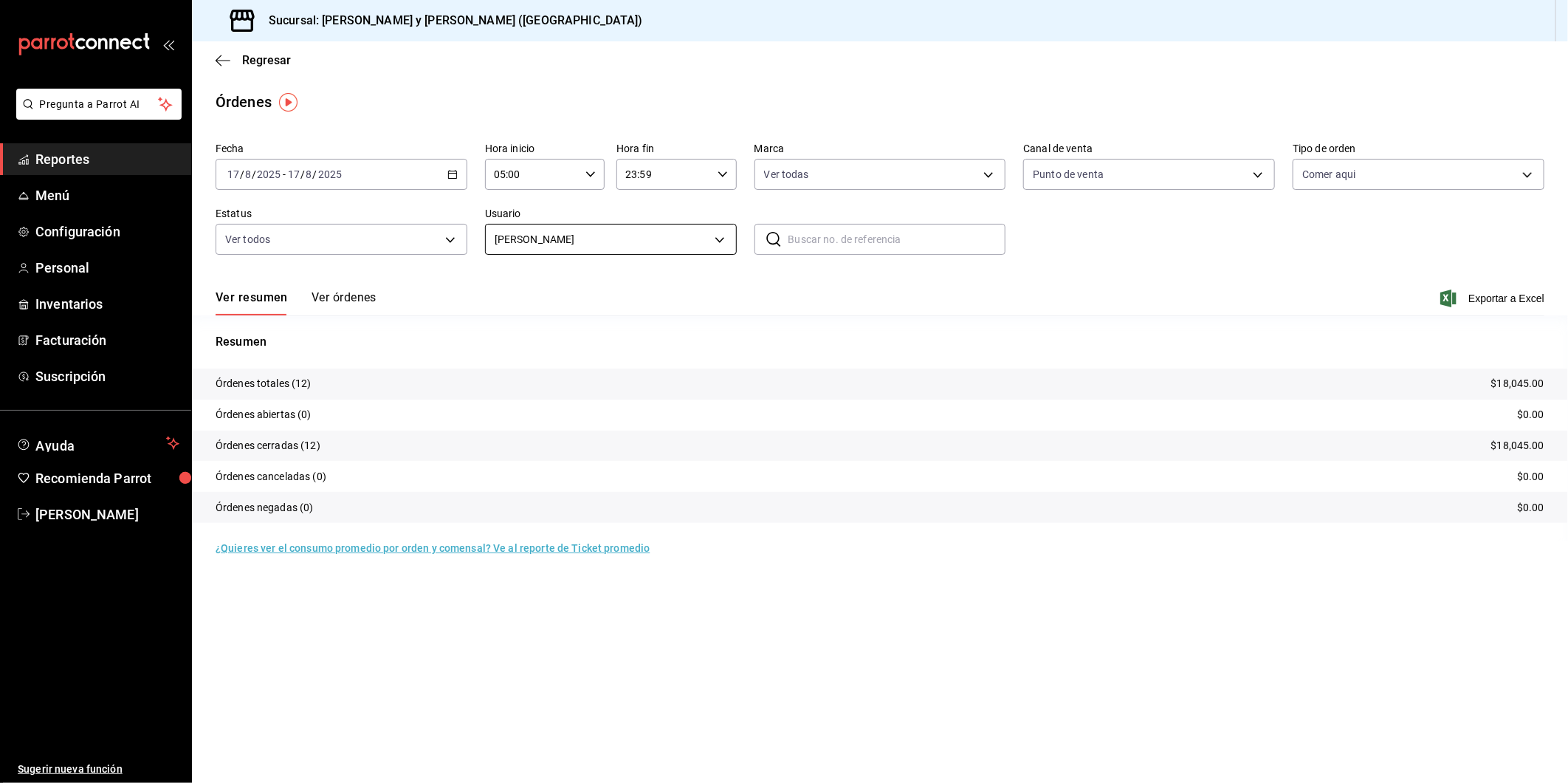
click at [721, 239] on body "Pregunta a Parrot AI Reportes Menú Configuración Personal Inventarios Facturaci…" at bounding box center [784, 392] width 1568 height 783
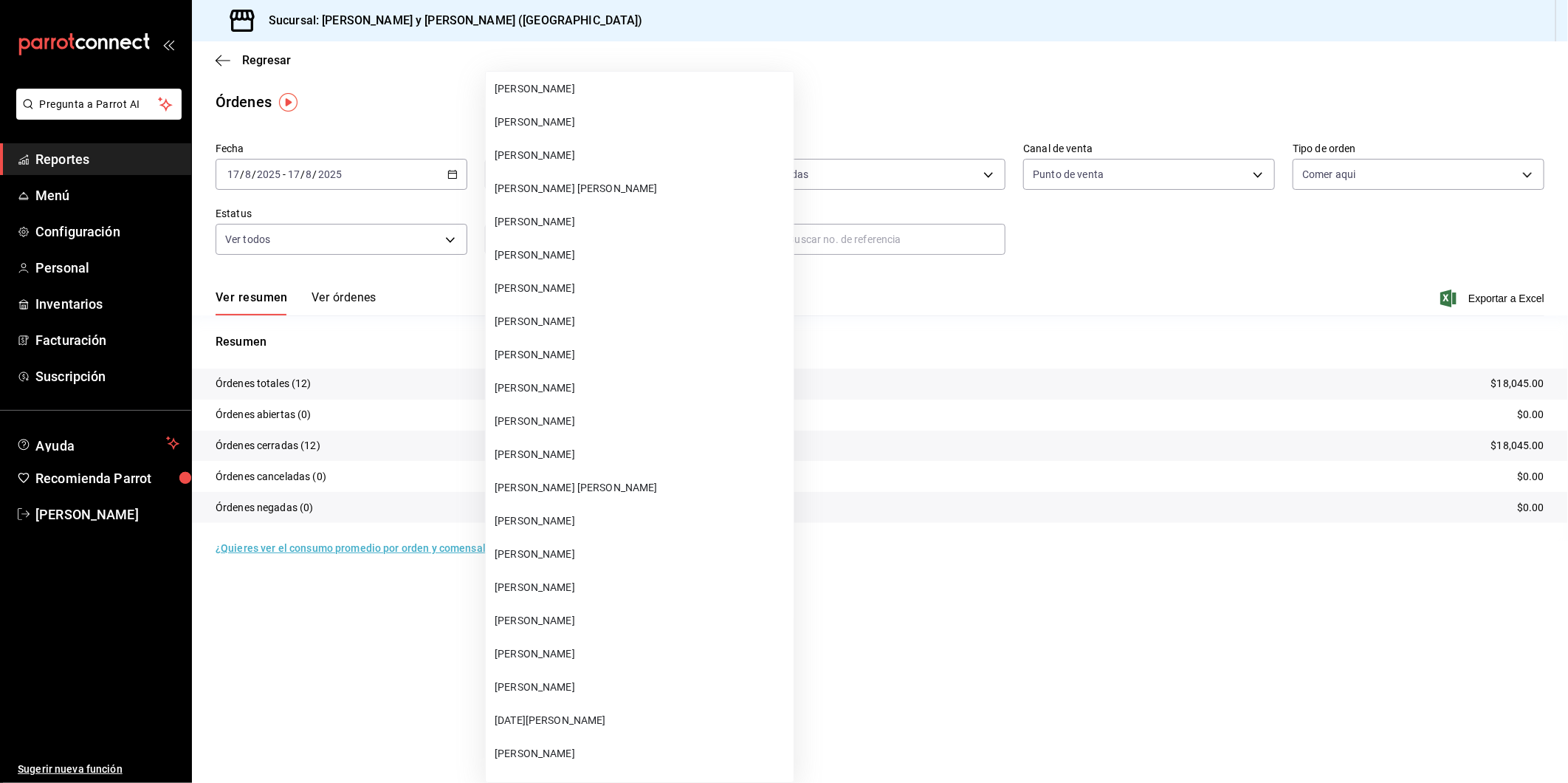
scroll to position [54974, 0]
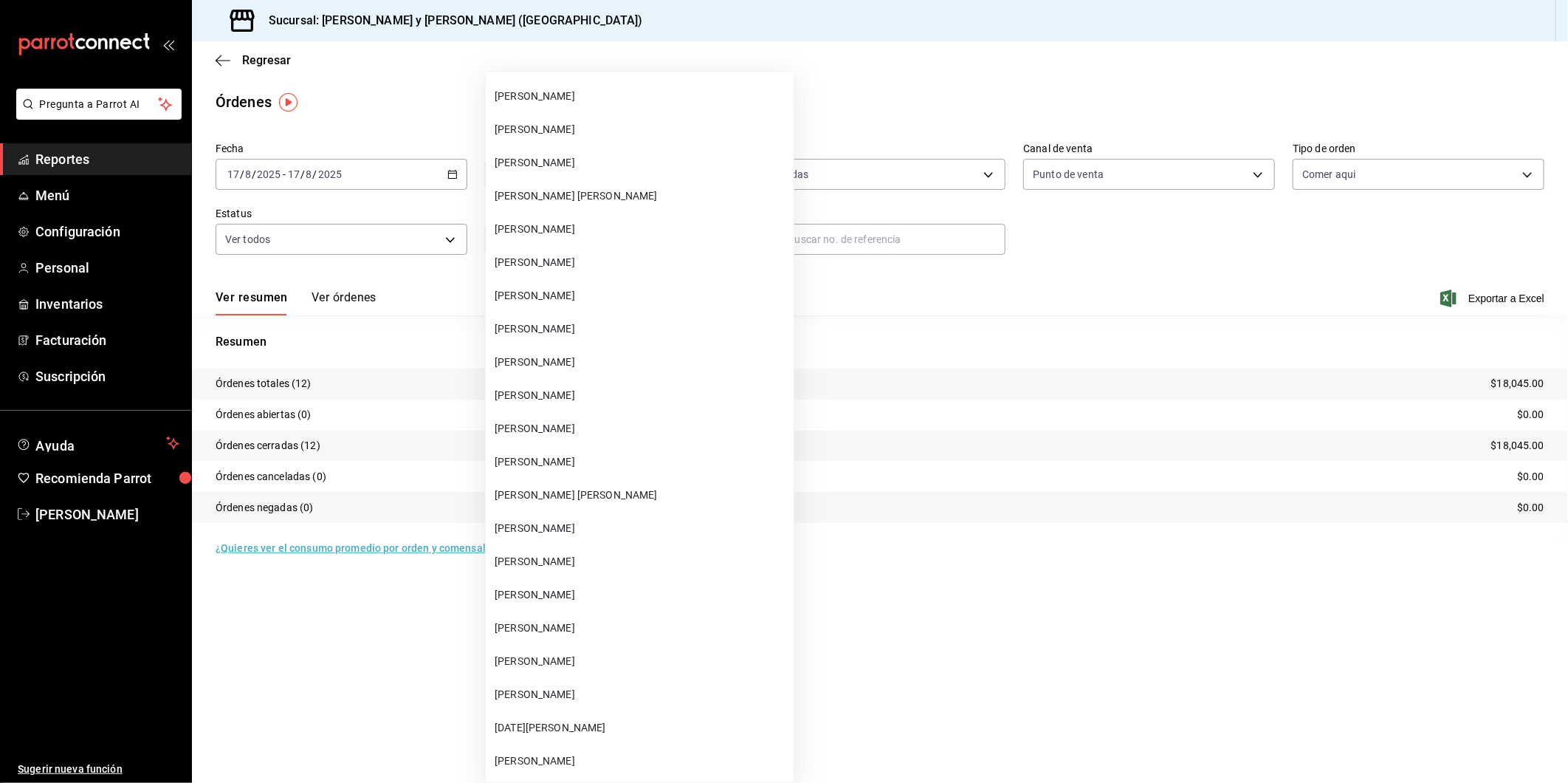
click at [552, 279] on li "[PERSON_NAME]" at bounding box center [639, 296] width 308 height 33
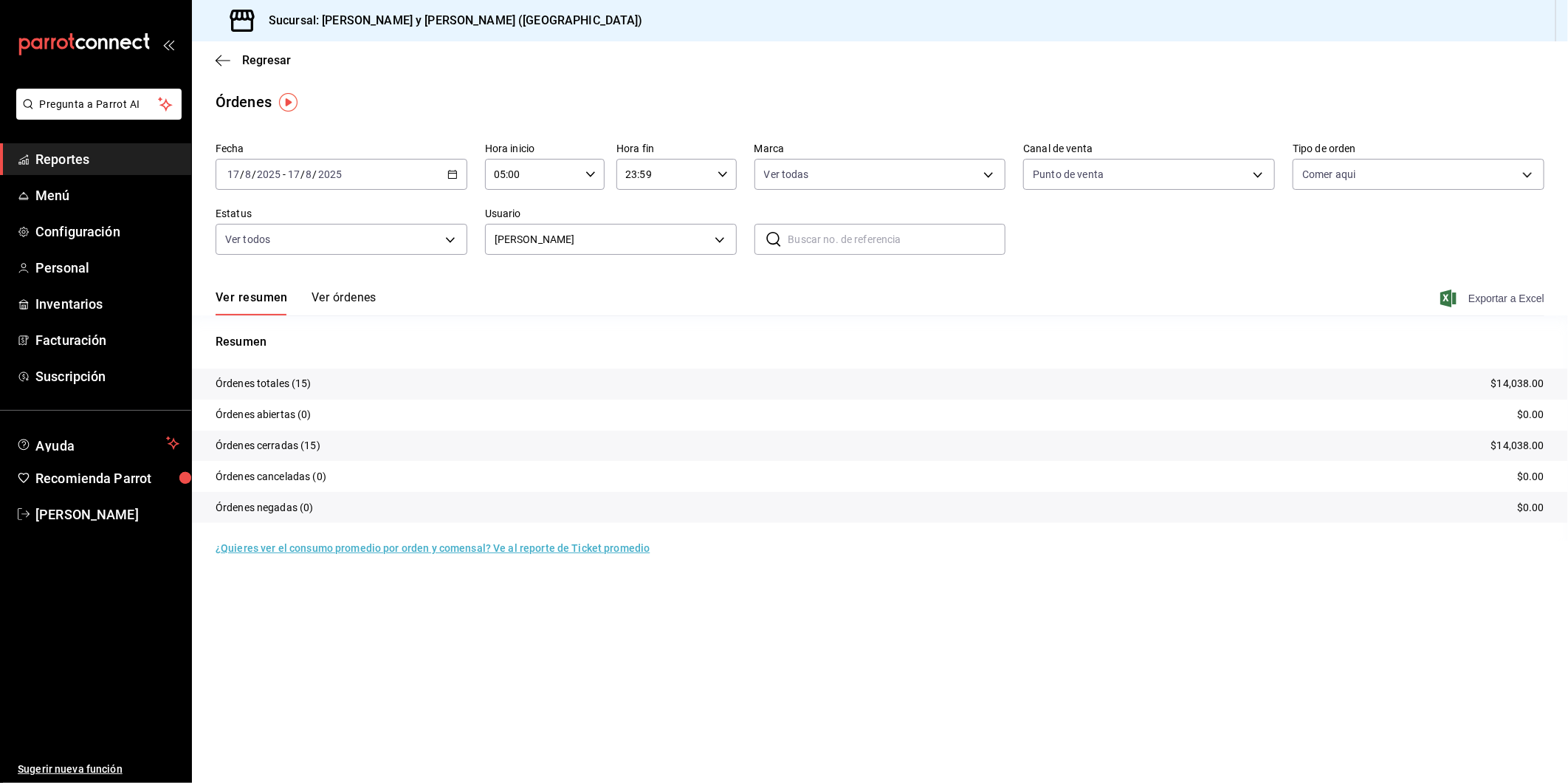
click at [1516, 293] on span "Exportar a Excel" at bounding box center [1494, 298] width 101 height 17
click at [714, 243] on body "Pregunta a Parrot AI Reportes Menú Configuración Personal Inventarios Facturaci…" at bounding box center [784, 392] width 1568 height 783
click at [717, 241] on div at bounding box center [784, 392] width 1568 height 783
click at [717, 241] on body "Pregunta a Parrot AI Reportes Menú Configuración Personal Inventarios Facturaci…" at bounding box center [784, 392] width 1568 height 783
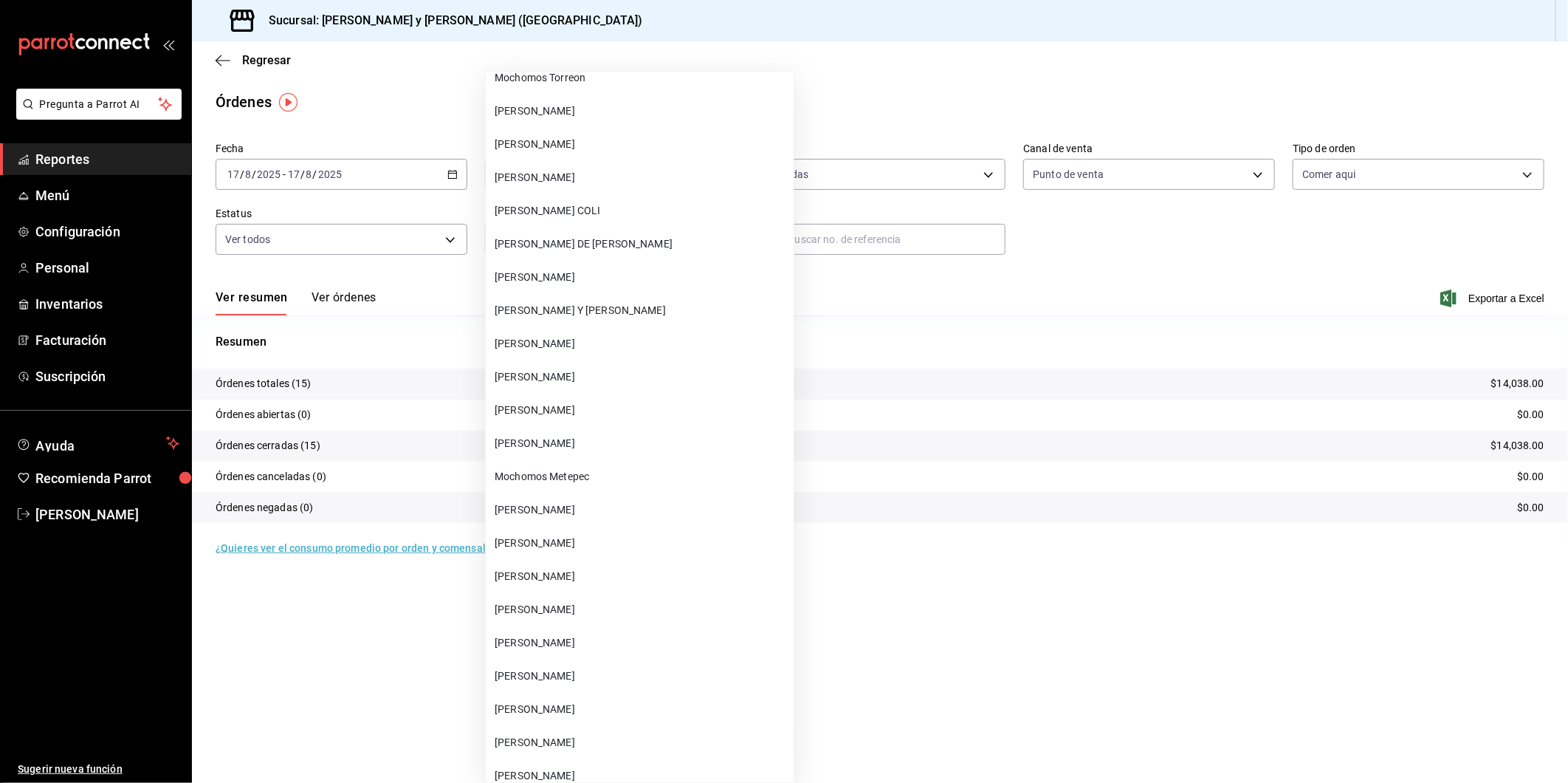
scroll to position [19607, 0]
click at [527, 301] on span "[PERSON_NAME] Y [PERSON_NAME]" at bounding box center [641, 309] width 293 height 16
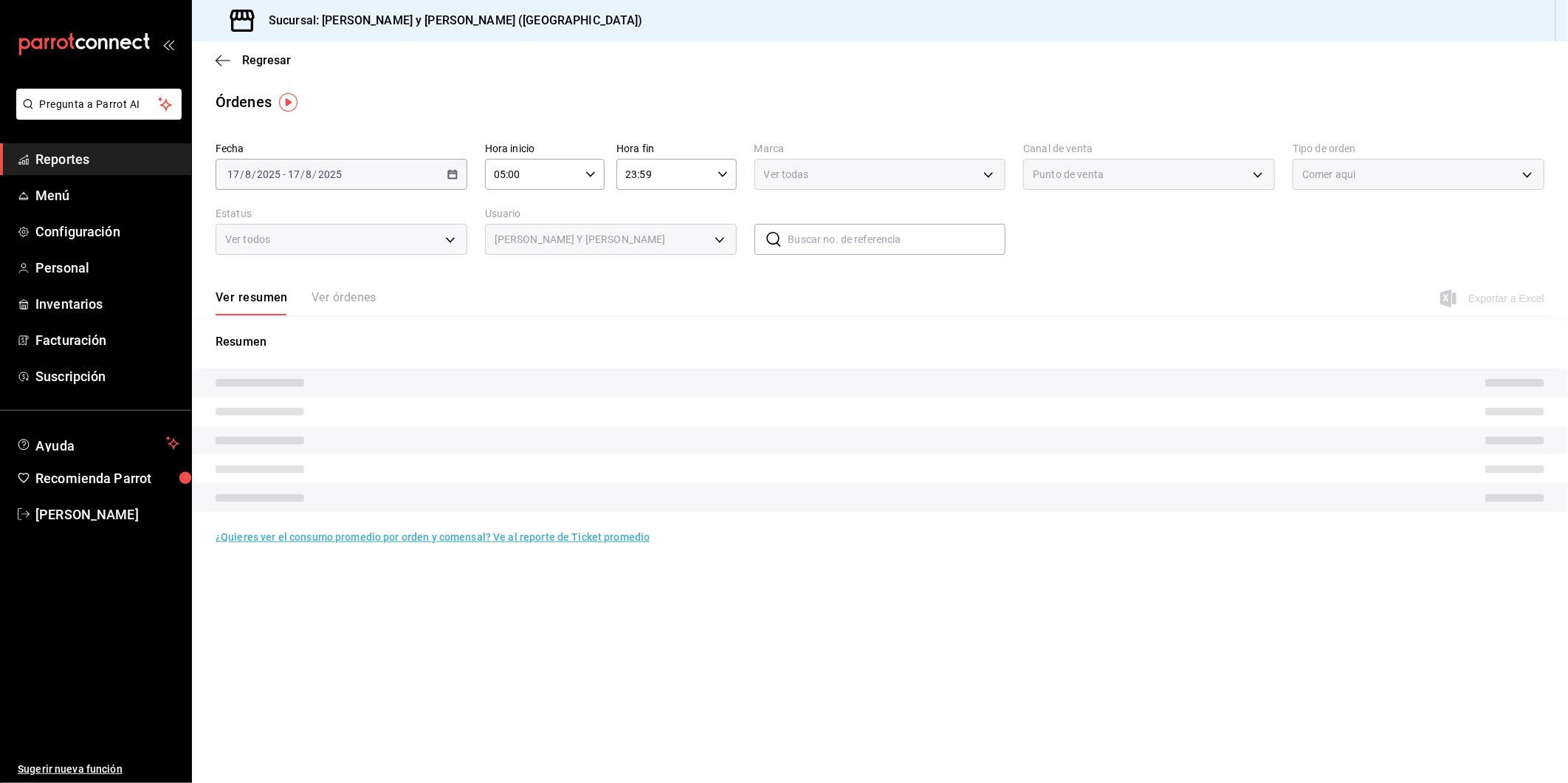
type input "fd651a7d-b3c5-410e-bc55-28e6a5394385"
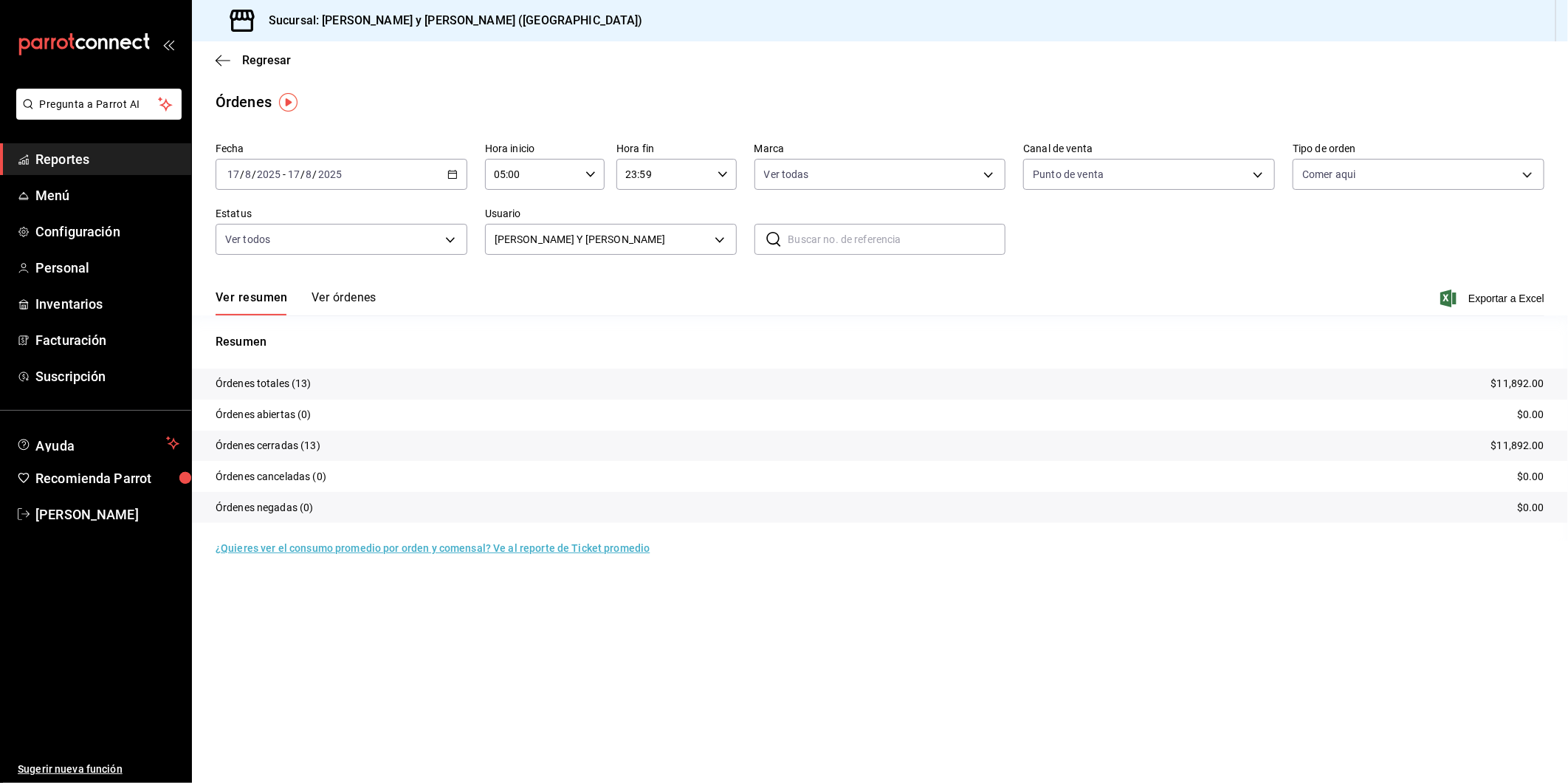
click at [1450, 299] on icon "button" at bounding box center [1448, 298] width 17 height 17
click at [1039, 439] on tr "Órdenes cerradas (13) $11,892.00" at bounding box center [879, 446] width 1375 height 31
click at [219, 62] on icon "button" at bounding box center [222, 60] width 15 height 13
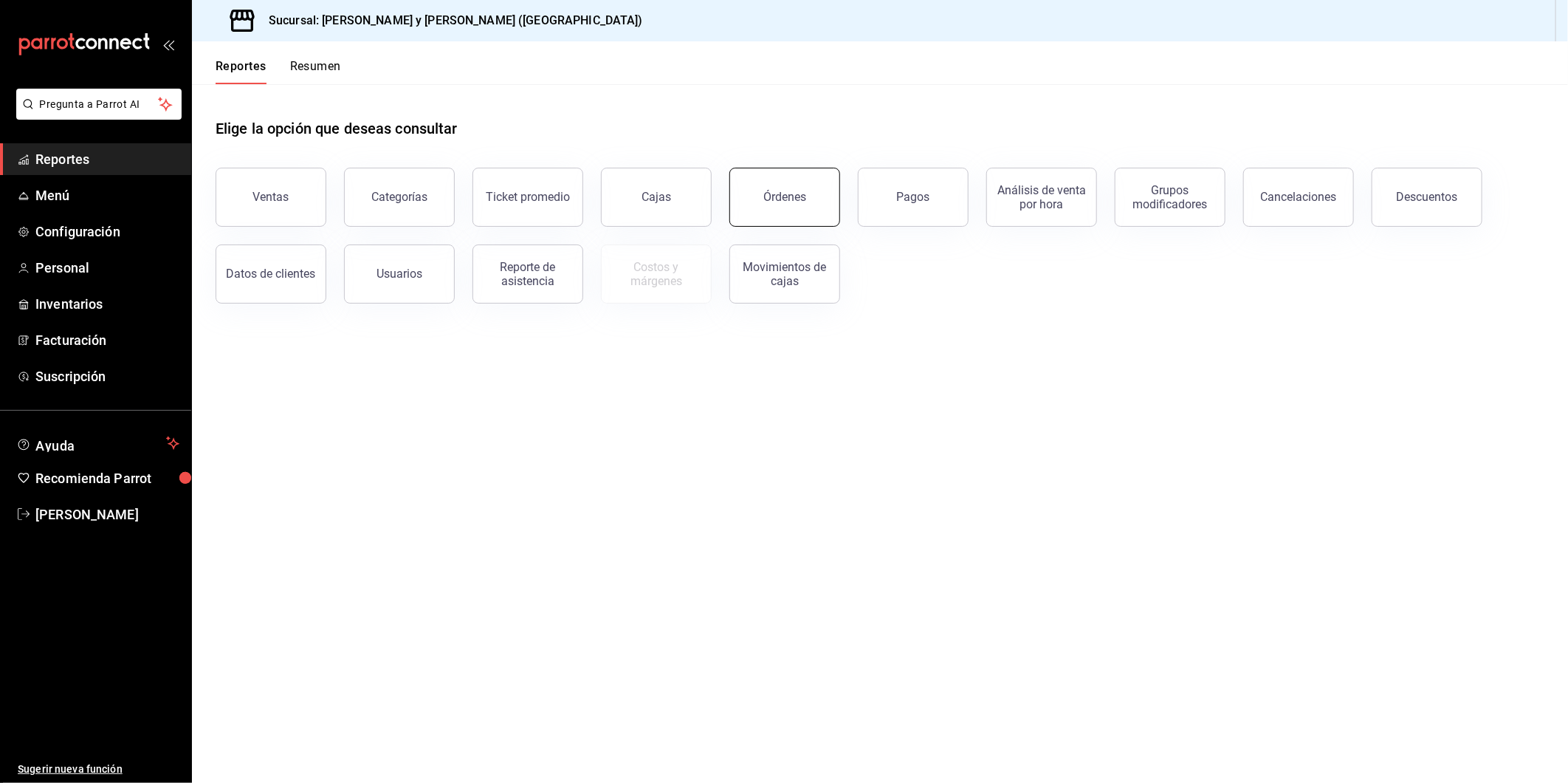
click at [817, 202] on button "Órdenes" at bounding box center [784, 197] width 111 height 59
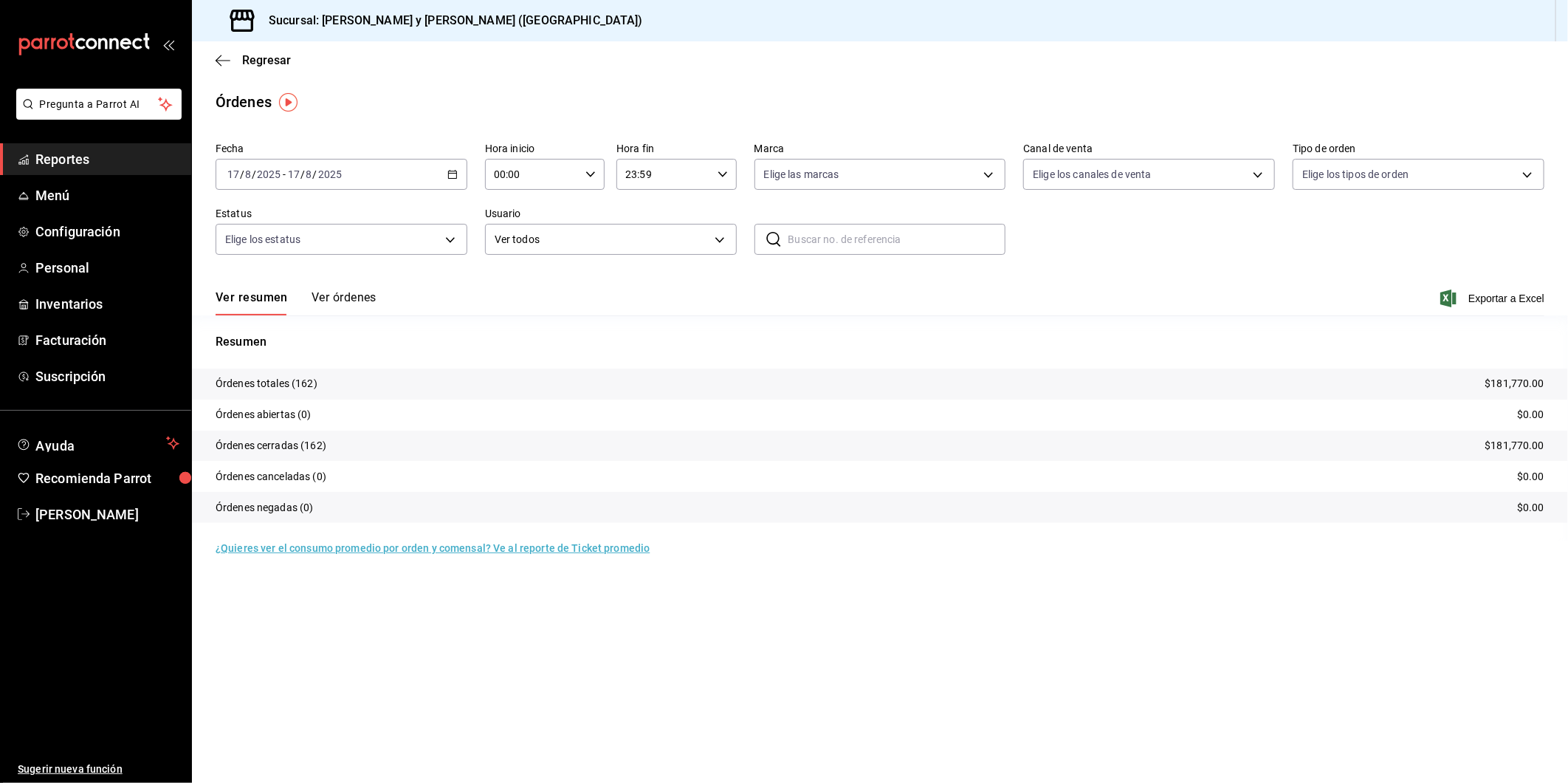
click at [586, 175] on icon "button" at bounding box center [591, 174] width 10 height 10
drag, startPoint x: 520, startPoint y: 296, endPoint x: 868, endPoint y: 172, distance: 369.4
click at [520, 297] on button "05" at bounding box center [515, 308] width 54 height 30
type input "05:00"
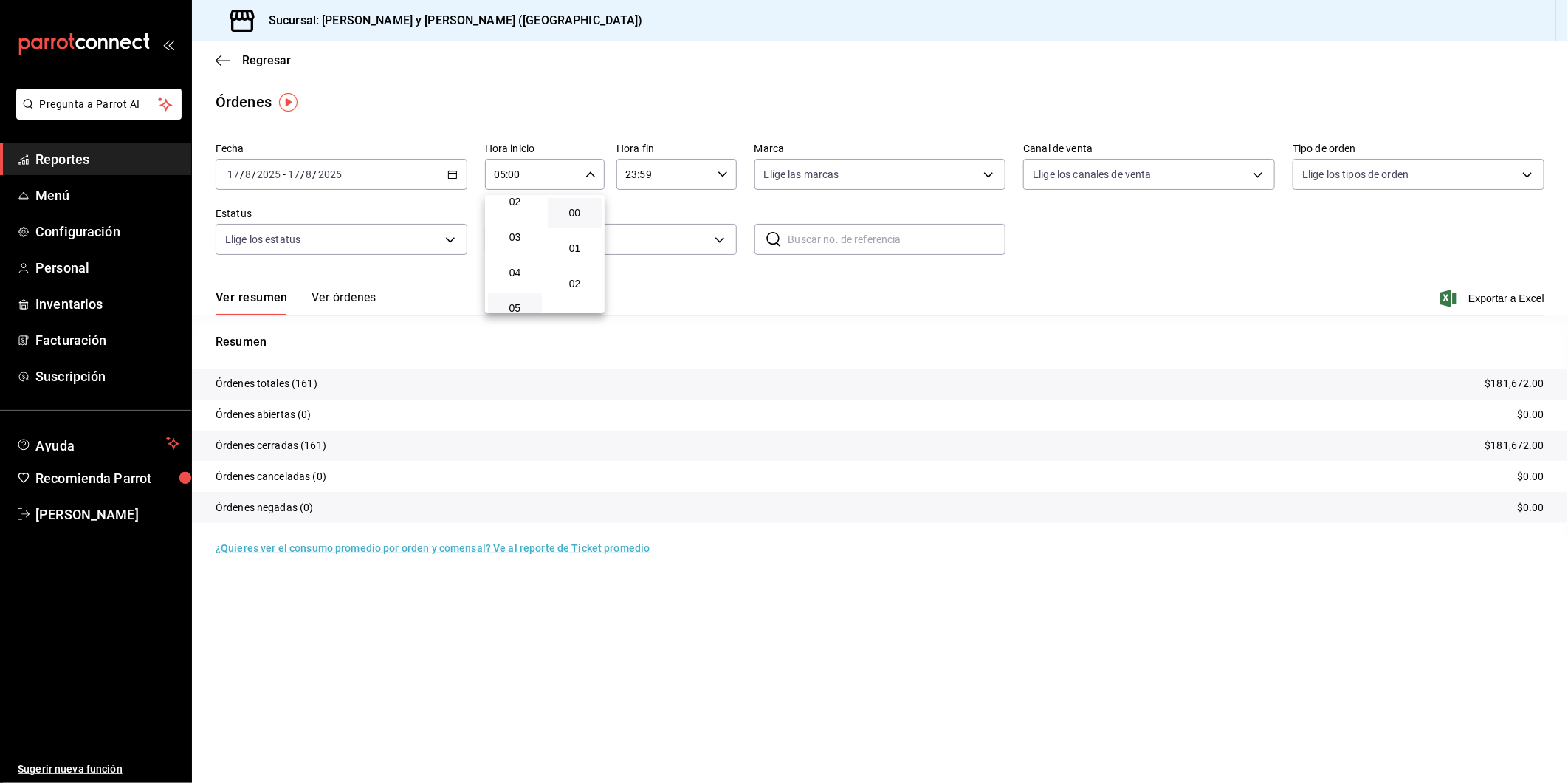
click at [989, 174] on div at bounding box center [784, 392] width 1568 height 783
click at [991, 180] on body "Pregunta a Parrot AI Reportes Menú Configuración Personal Inventarios Facturaci…" at bounding box center [784, 392] width 1568 height 783
click at [773, 283] on input "checkbox" at bounding box center [770, 282] width 13 height 13
checkbox input "true"
type input "5c4b5436-b9cd-4a1a-b4e8-85329c7394cf"
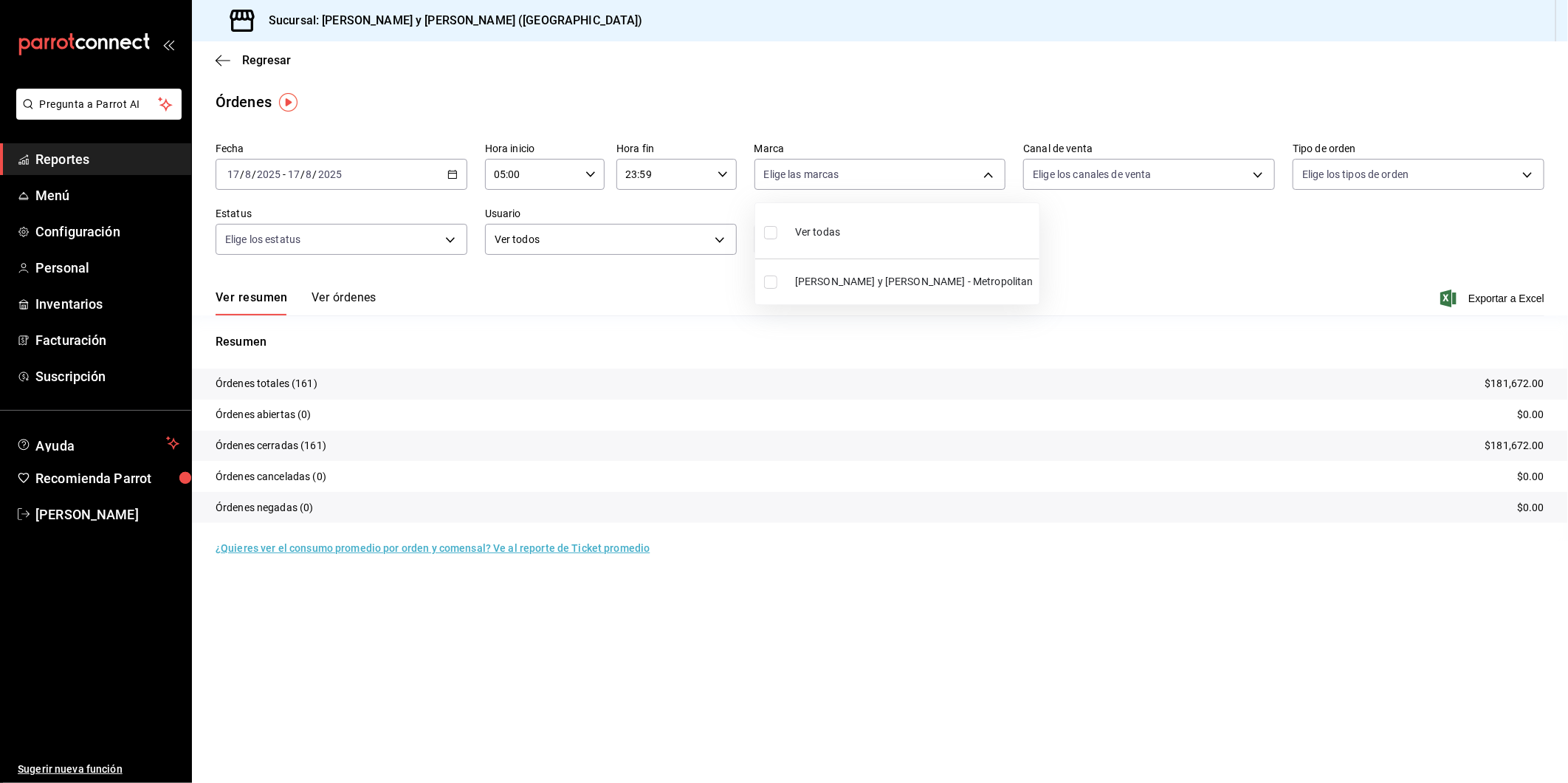
checkbox input "true"
click at [1260, 180] on div at bounding box center [784, 392] width 1568 height 783
click at [1262, 180] on body "Pregunta a Parrot AI Reportes Menú Configuración Personal Inventarios Facturaci…" at bounding box center [784, 392] width 1568 height 783
click at [1039, 276] on input "checkbox" at bounding box center [1040, 282] width 13 height 13
checkbox input "true"
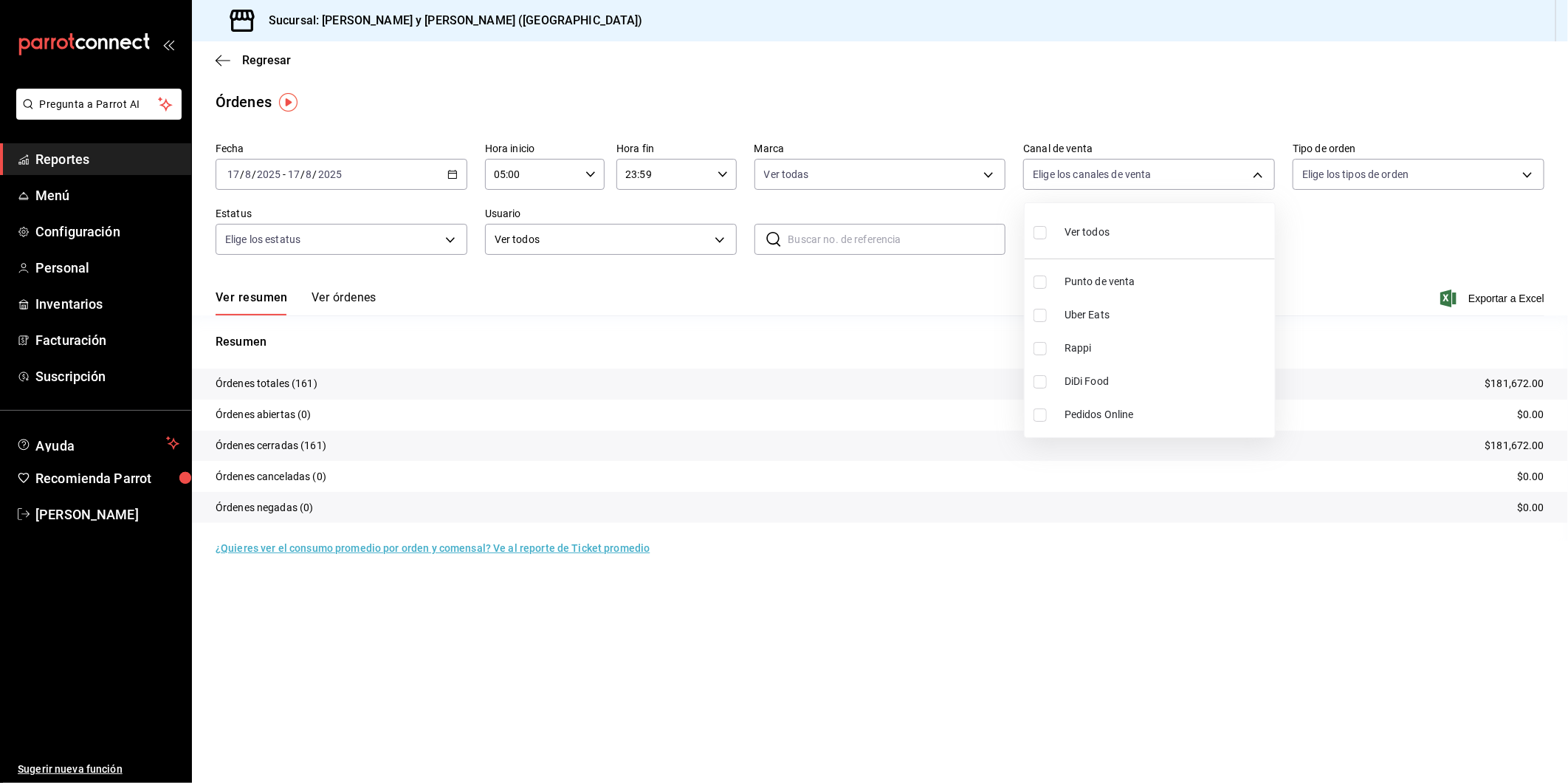
type input "PARROT"
click at [1528, 176] on div at bounding box center [784, 392] width 1568 height 783
click at [1528, 176] on body "Pregunta a Parrot AI Reportes Menú Configuración Personal Inventarios Facturaci…" at bounding box center [784, 392] width 1568 height 783
click at [1317, 381] on label at bounding box center [1313, 381] width 19 height 13
click at [1316, 381] on input "checkbox" at bounding box center [1309, 381] width 13 height 13
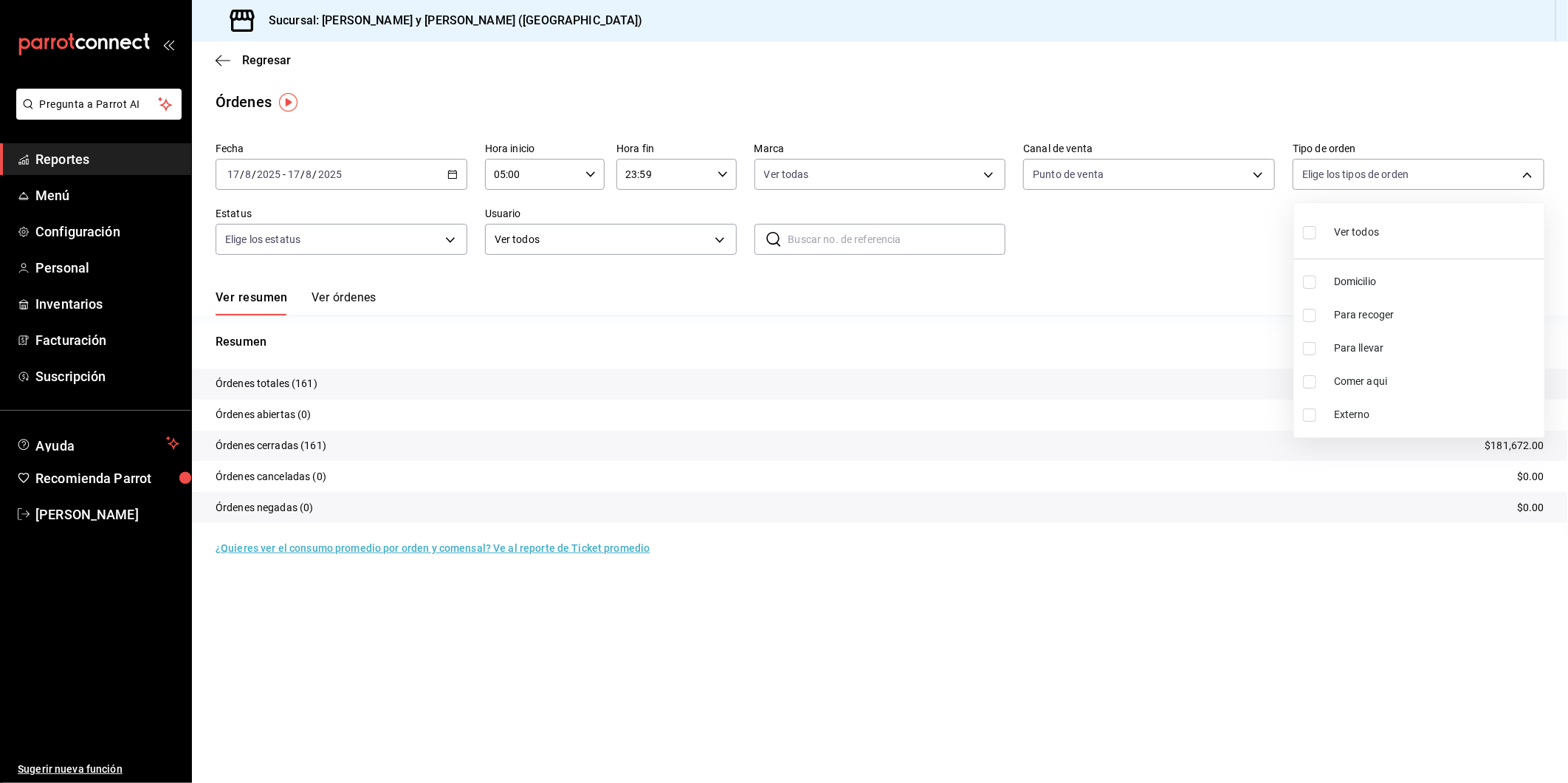
checkbox input "false"
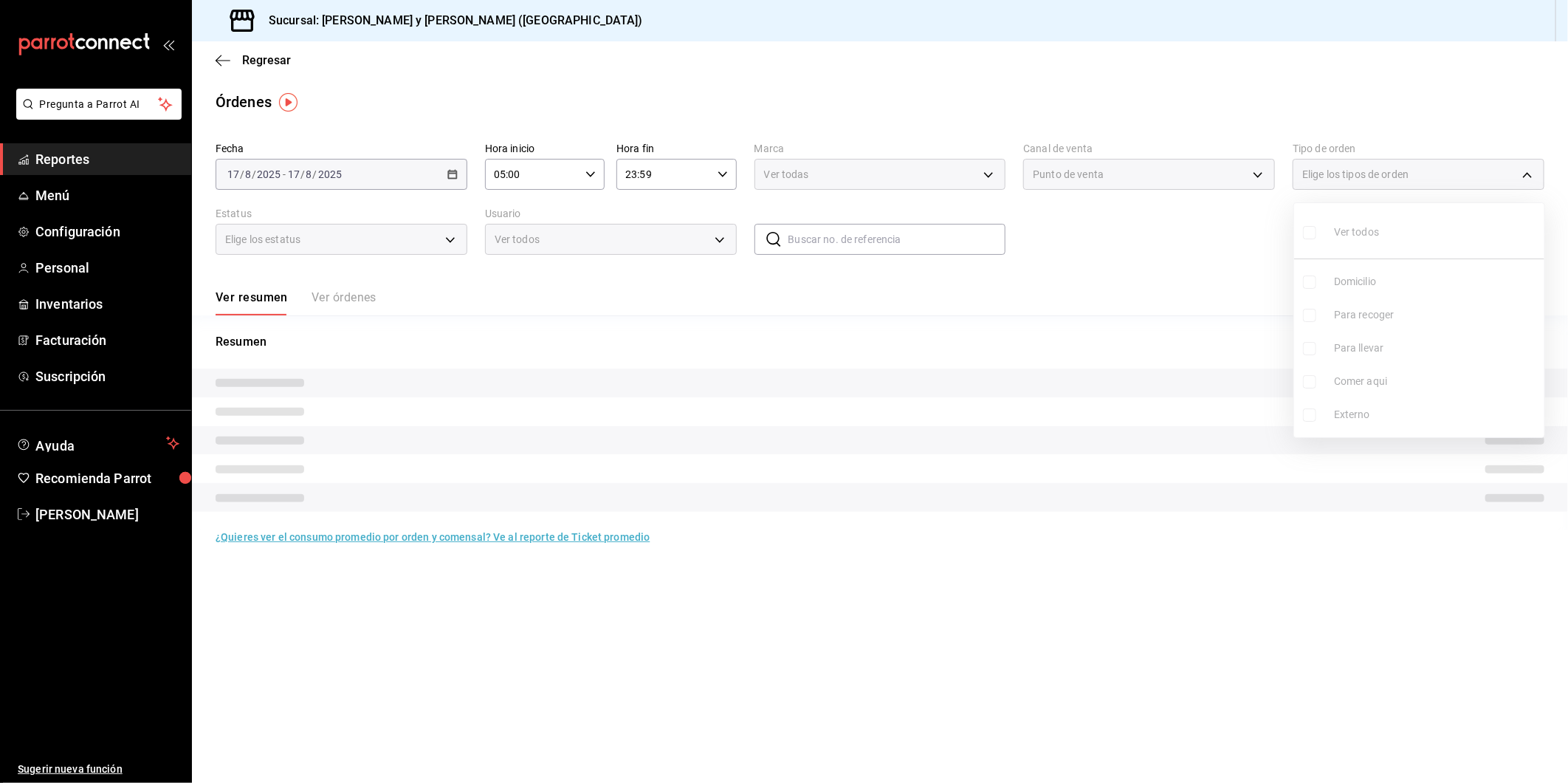
click at [1309, 382] on ul "Ver todos Domicilio Para recoger Para llevar Comer aqui Externo" at bounding box center [1418, 320] width 250 height 234
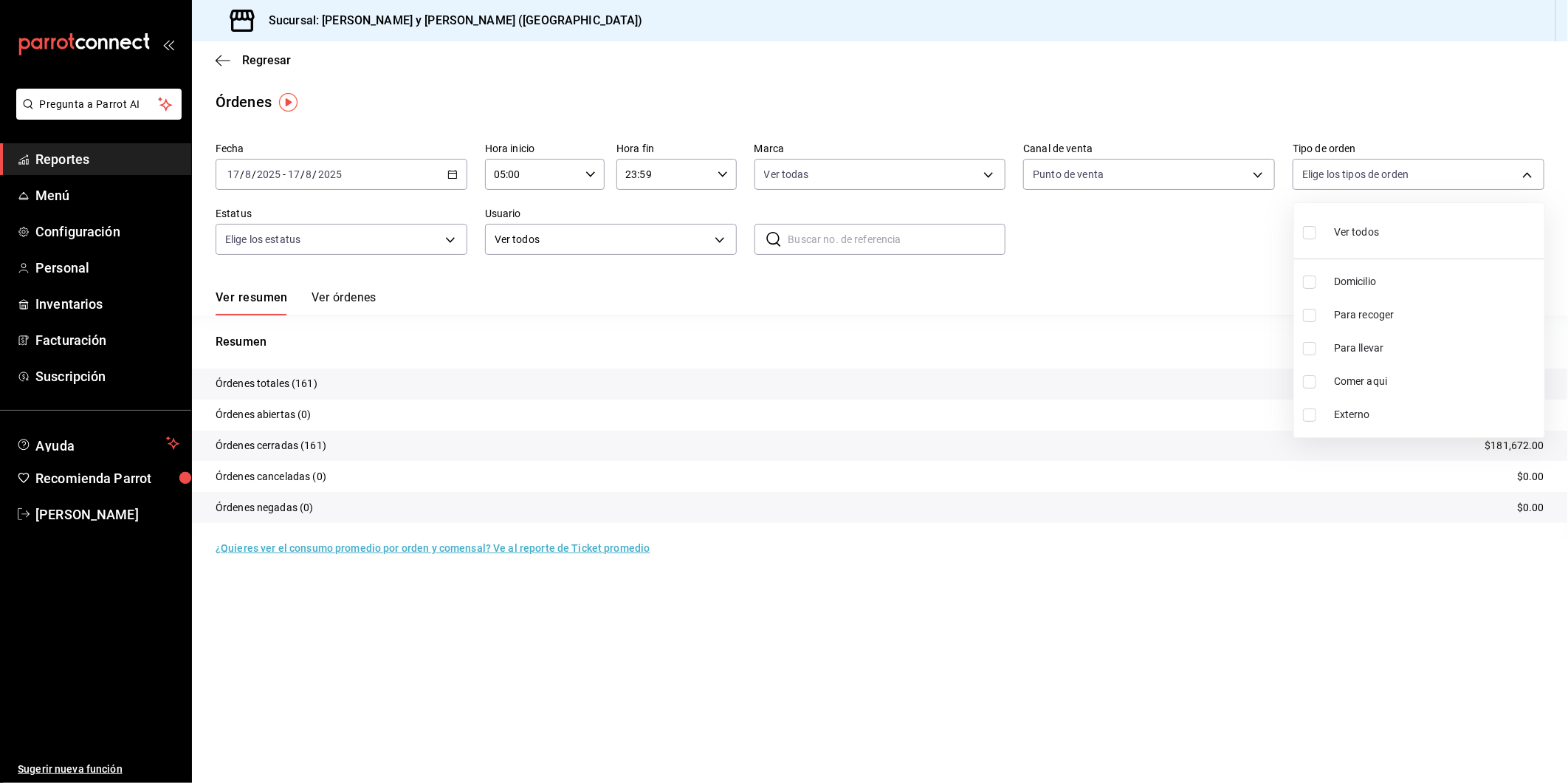
click at [1309, 382] on input "checkbox" at bounding box center [1309, 381] width 13 height 13
checkbox input "true"
type input "4ffca59b-4c2c-40e7-90fe-fdf72e946522"
click at [449, 239] on div at bounding box center [784, 392] width 1568 height 783
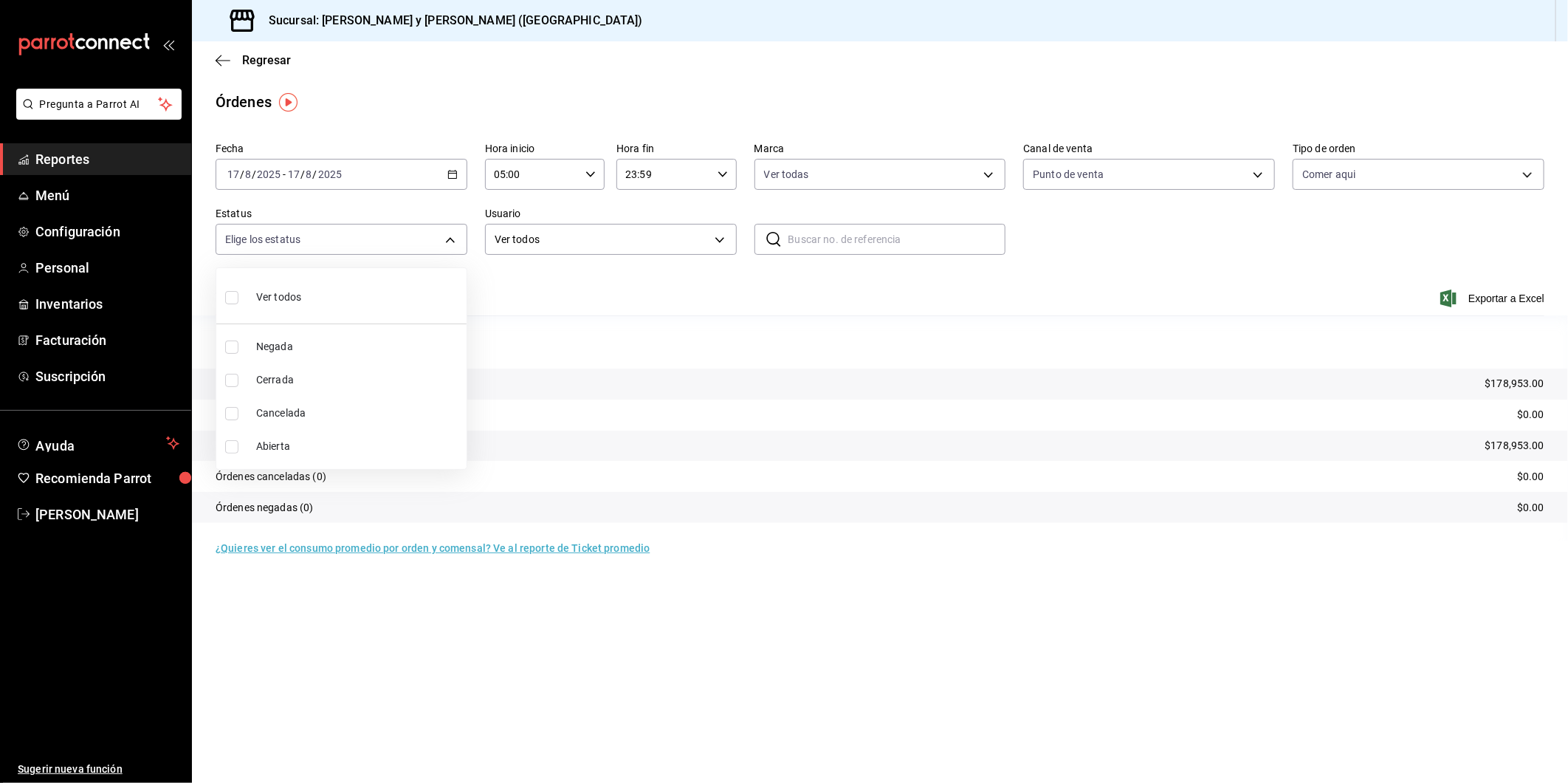
click at [449, 239] on body "Pregunta a Parrot AI Reportes Menú Configuración Personal Inventarios Facturaci…" at bounding box center [784, 392] width 1568 height 783
click at [227, 296] on input "checkbox" at bounding box center [231, 297] width 13 height 13
checkbox input "true"
type input "DENIED,FINISHED,CANCELED,OPEN"
checkbox input "true"
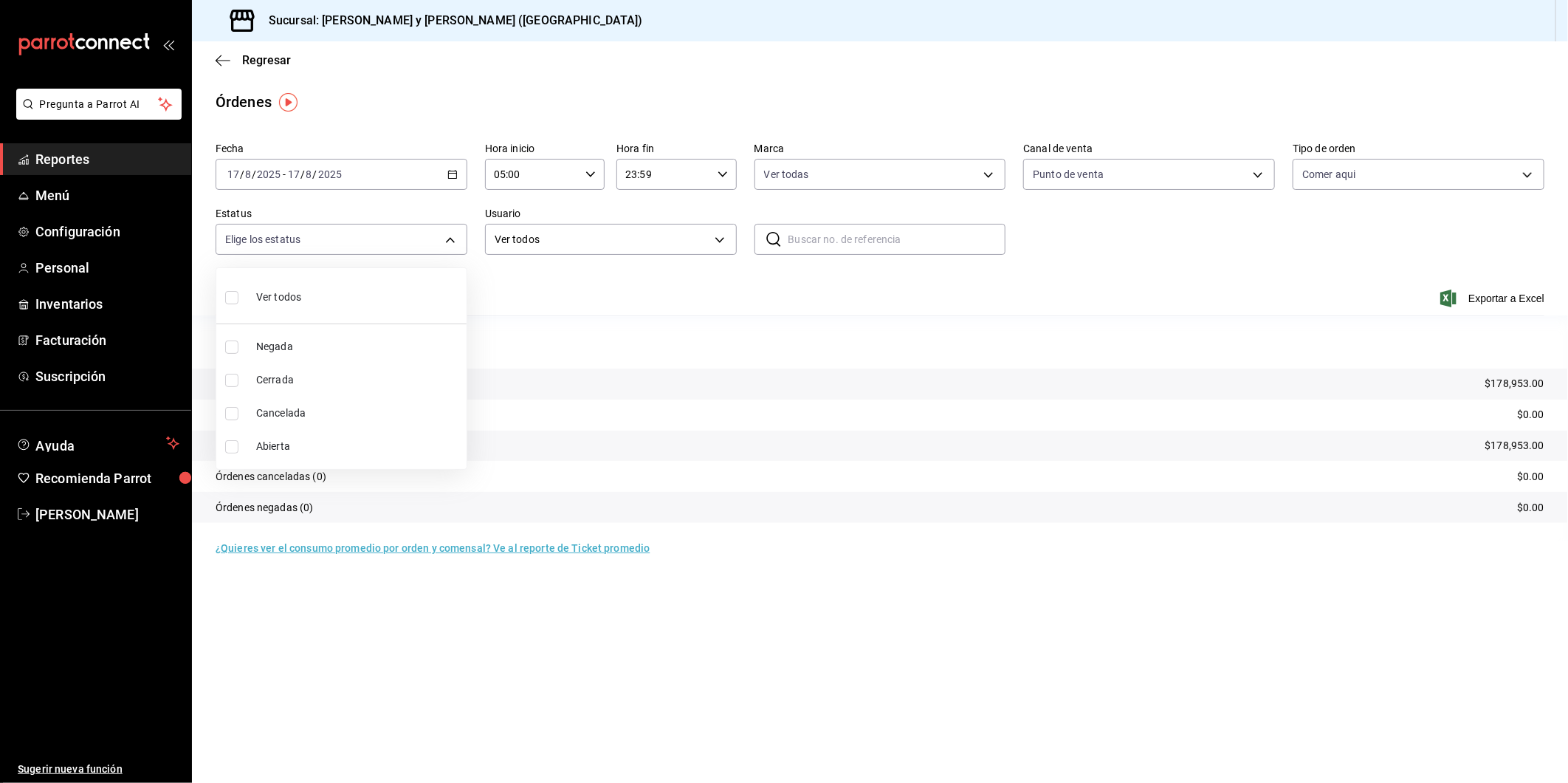
checkbox input "true"
click at [989, 178] on div at bounding box center [784, 392] width 1568 height 783
click at [989, 178] on body "Pregunta a Parrot AI Reportes Menú Configuración Personal Inventarios Facturaci…" at bounding box center [784, 392] width 1568 height 783
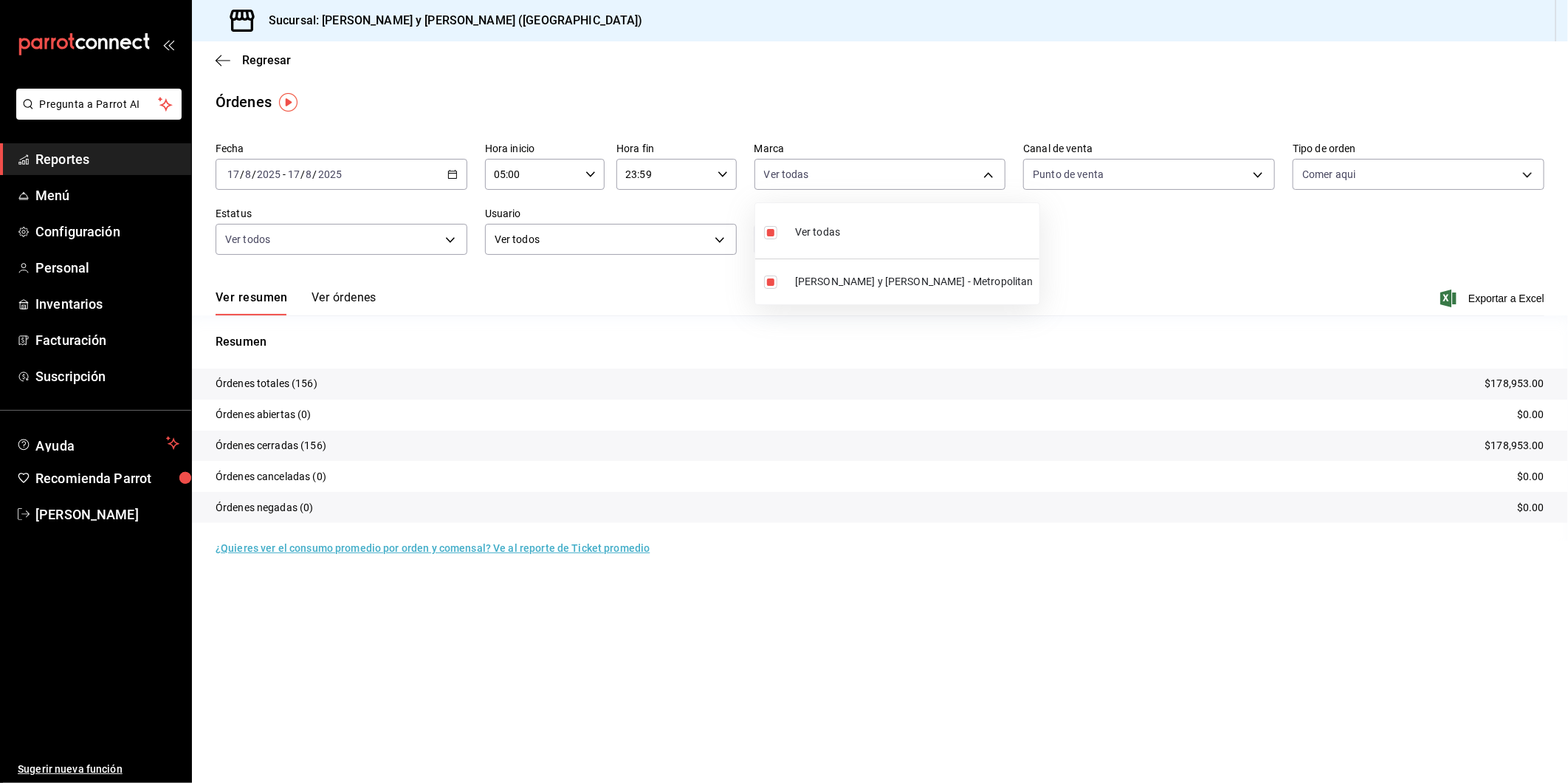
drag, startPoint x: 1188, startPoint y: 263, endPoint x: 1351, endPoint y: 291, distance: 165.4
click at [1189, 263] on div at bounding box center [784, 392] width 1568 height 783
click at [1447, 301] on icon "button" at bounding box center [1448, 298] width 17 height 17
drag, startPoint x: 1039, startPoint y: 85, endPoint x: 777, endPoint y: 123, distance: 264.7
click at [1039, 85] on main "Regresar Órdenes Fecha [DATE] [DATE] - [DATE] [DATE] Hora inicio 05:00 Hora ini…" at bounding box center [879, 412] width 1375 height 741
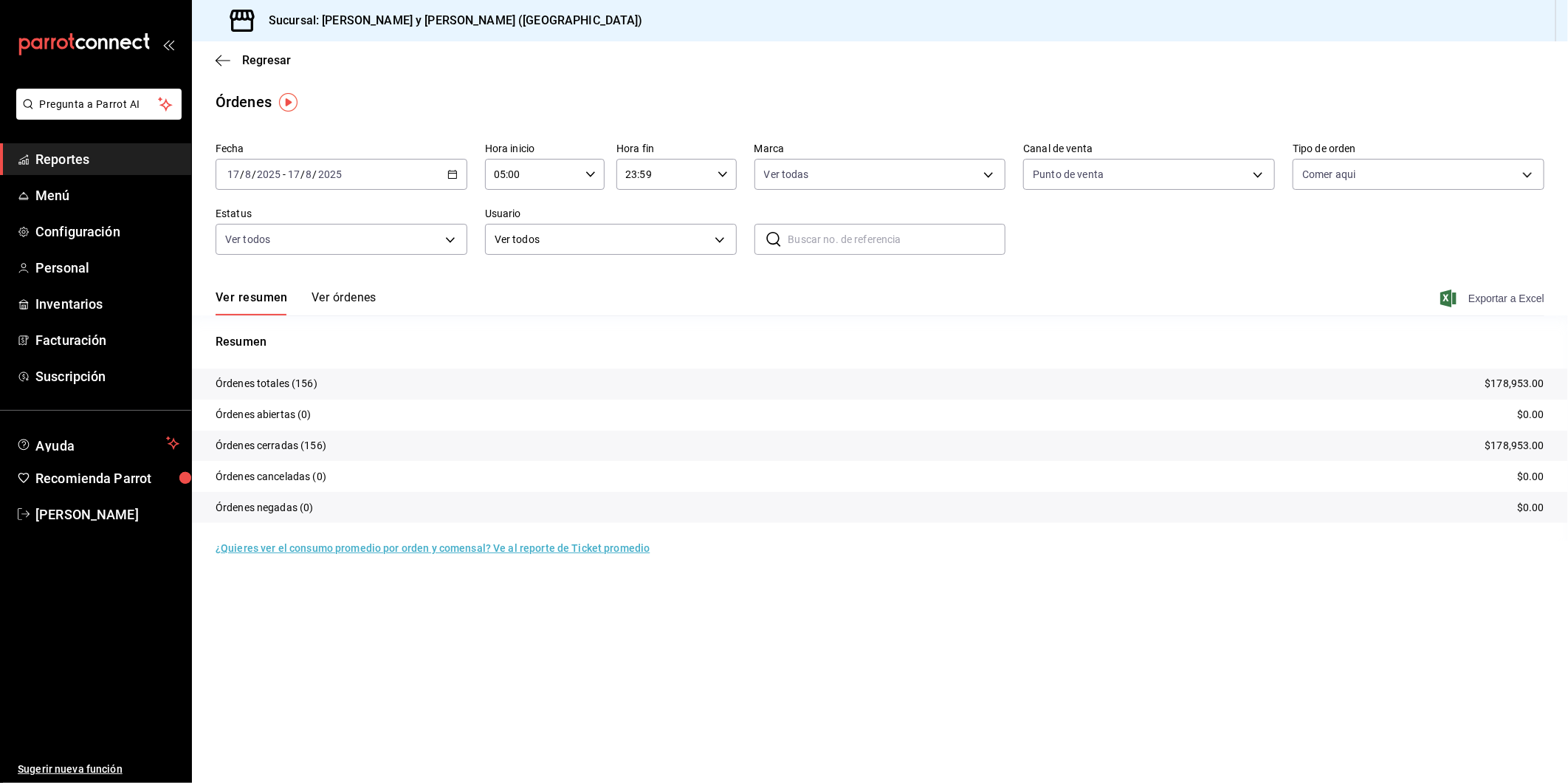
click at [455, 180] on div "[DATE] [DATE] - [DATE] [DATE]" at bounding box center [341, 174] width 252 height 31
click at [282, 381] on span "Rango de fechas" at bounding box center [285, 385] width 114 height 16
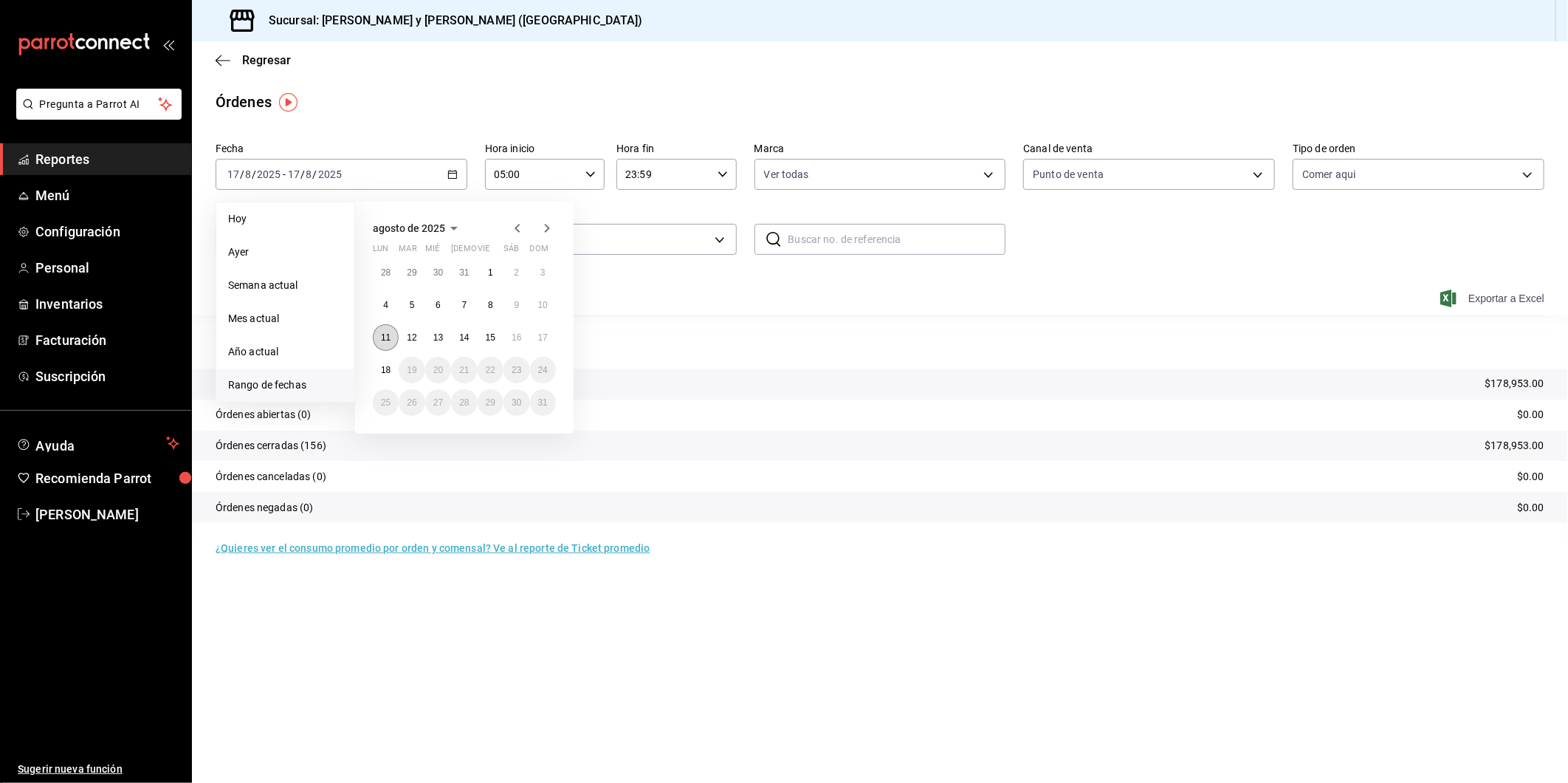
click at [393, 330] on button "11" at bounding box center [386, 337] width 26 height 26
click at [541, 336] on abbr "17" at bounding box center [542, 337] width 10 height 10
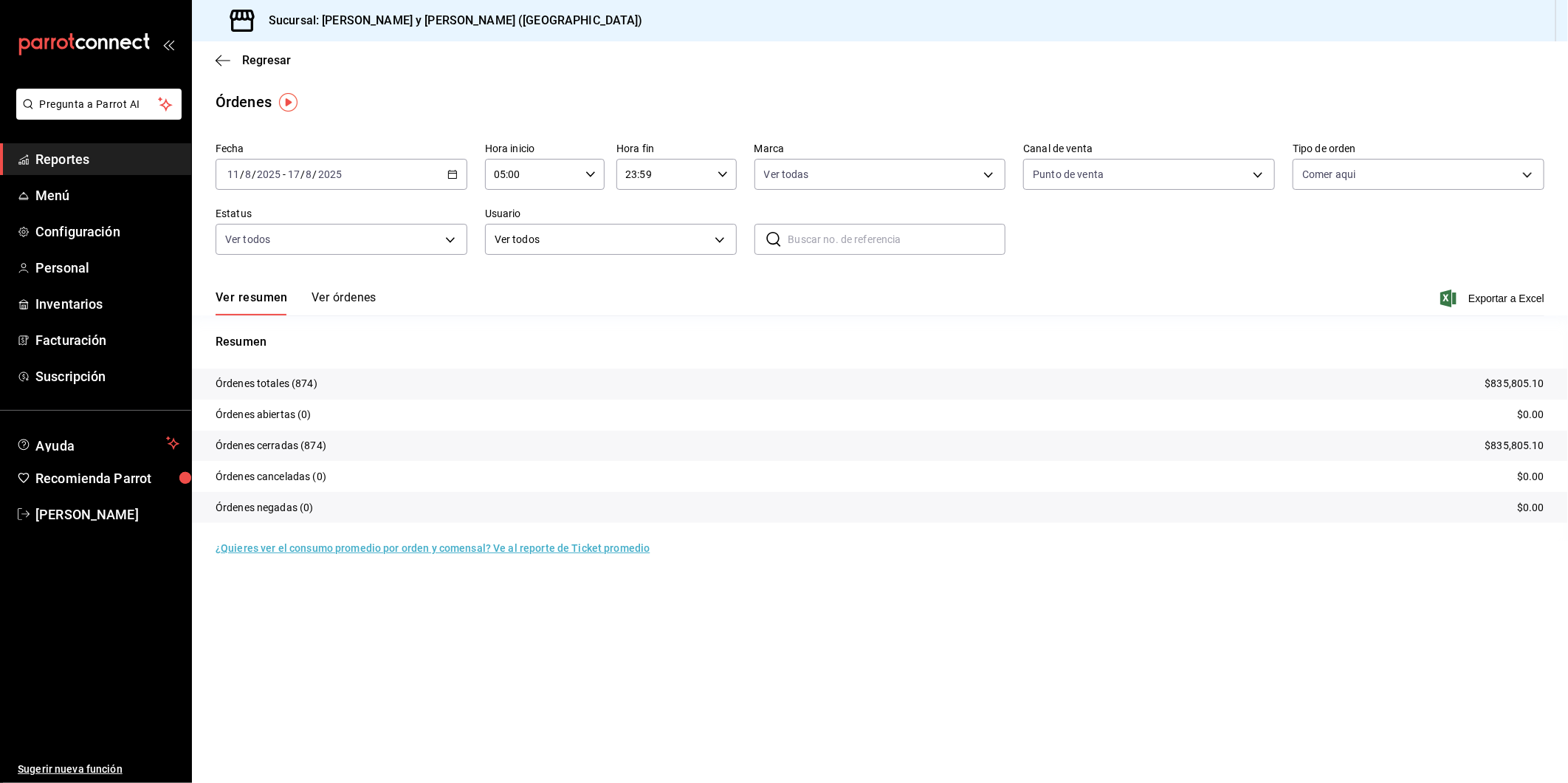
click at [1467, 296] on span "Exportar a Excel" at bounding box center [1494, 298] width 101 height 17
click at [1483, 298] on span "Exportar a Excel" at bounding box center [1494, 298] width 101 height 17
